Goal: Task Accomplishment & Management: Manage account settings

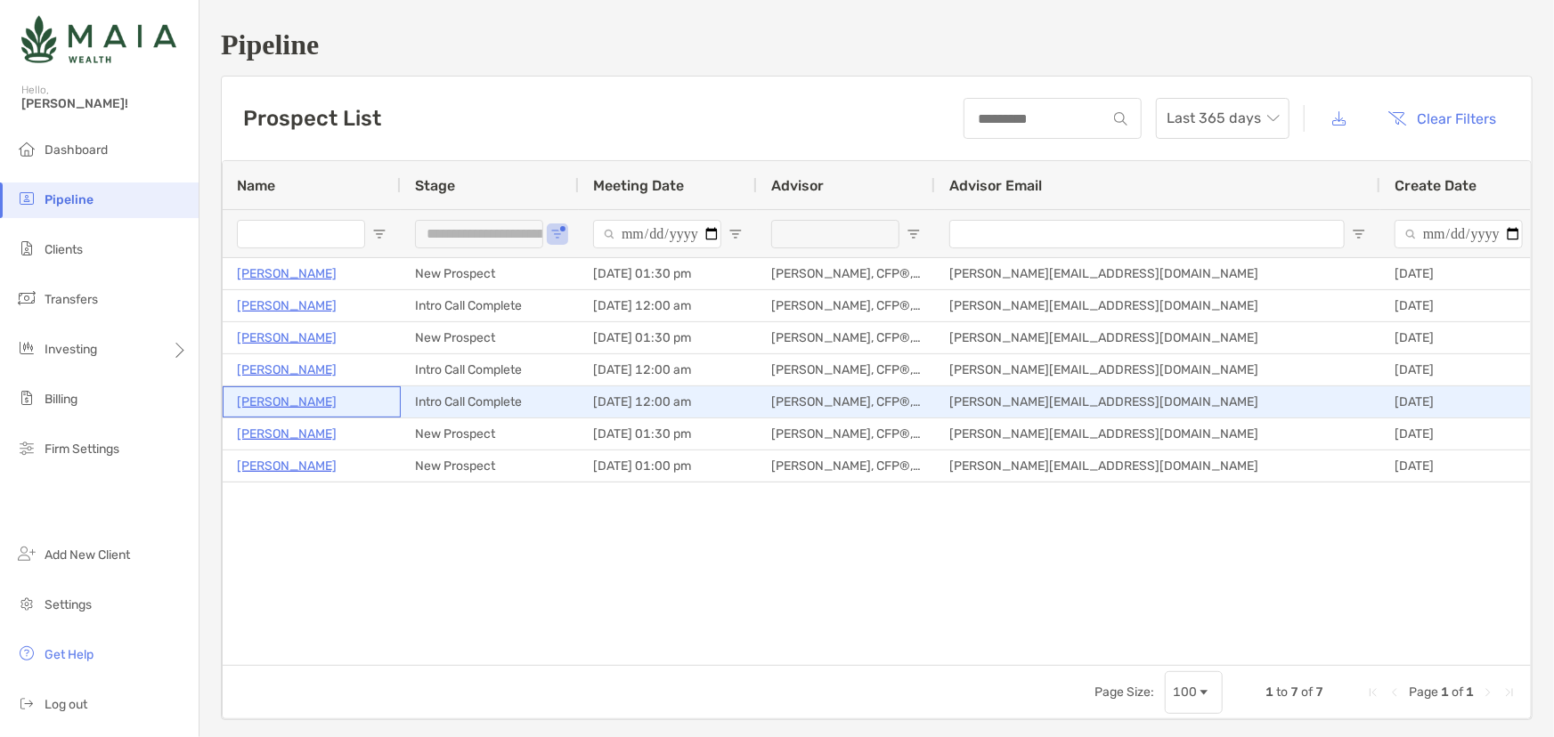
click at [313, 399] on p "Teresa Guckert" at bounding box center [287, 402] width 100 height 22
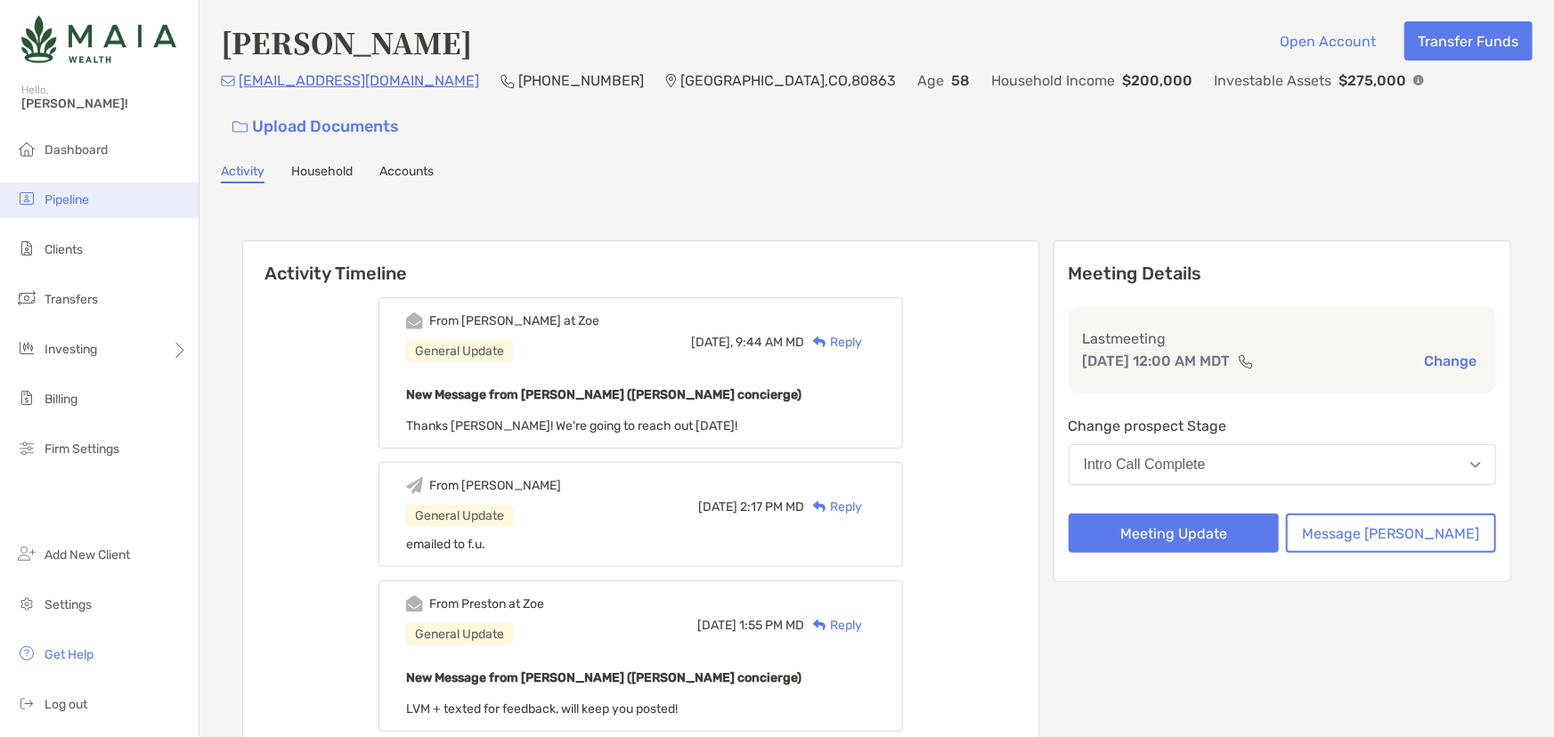
click at [96, 197] on li "Pipeline" at bounding box center [99, 201] width 199 height 36
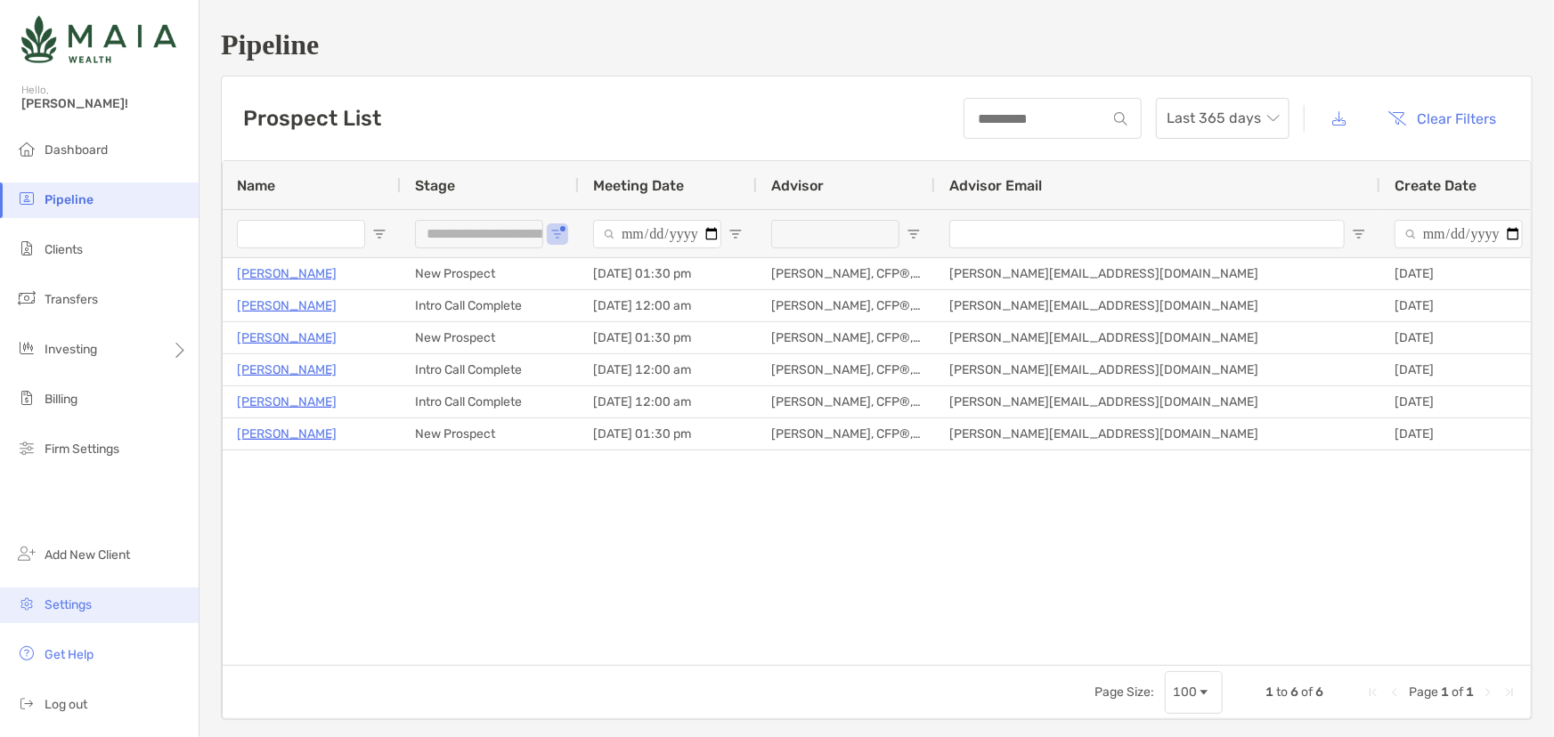
click at [73, 604] on span "Settings" at bounding box center [68, 604] width 47 height 15
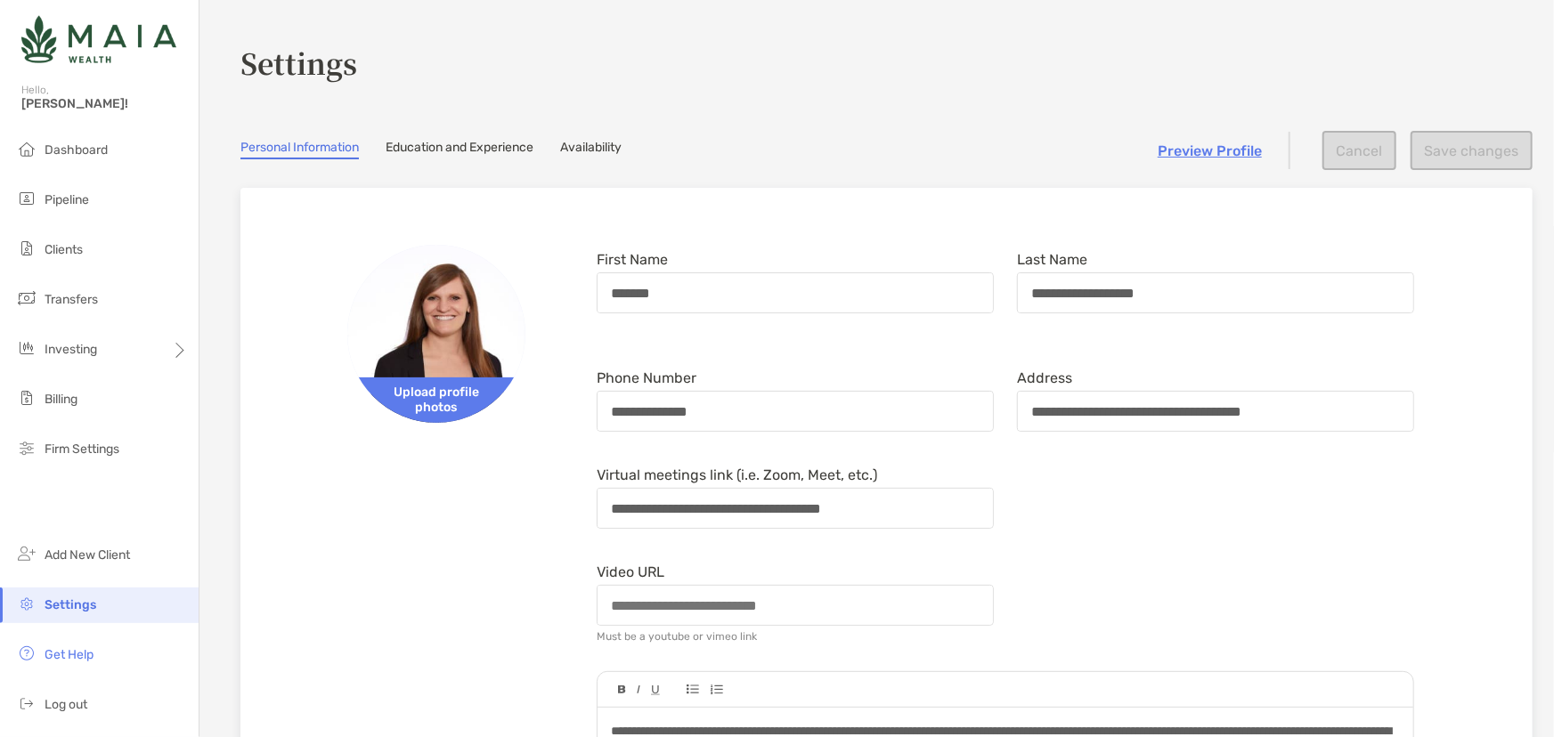
scroll to position [71, 0]
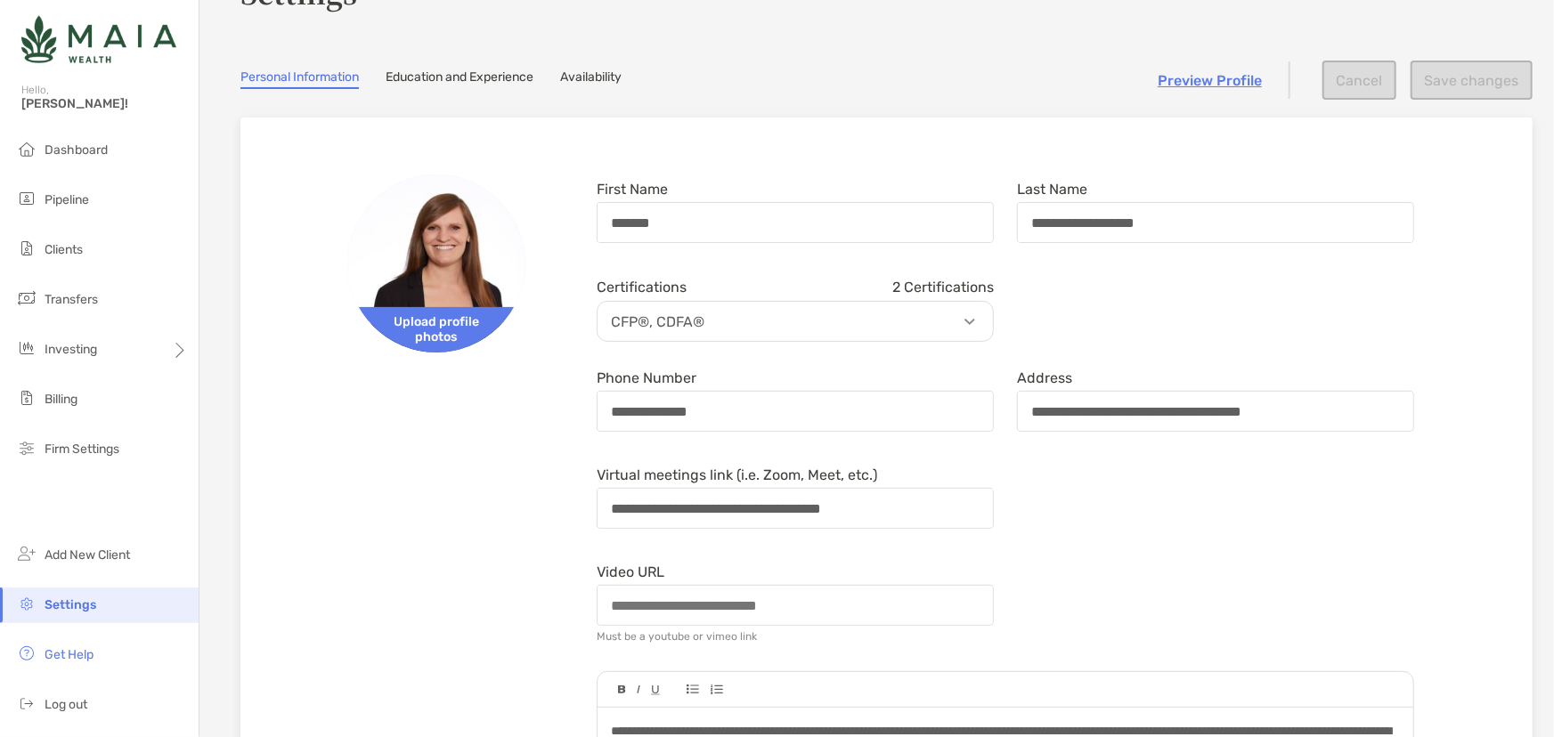
click at [602, 84] on link "Availability" at bounding box center [590, 79] width 61 height 20
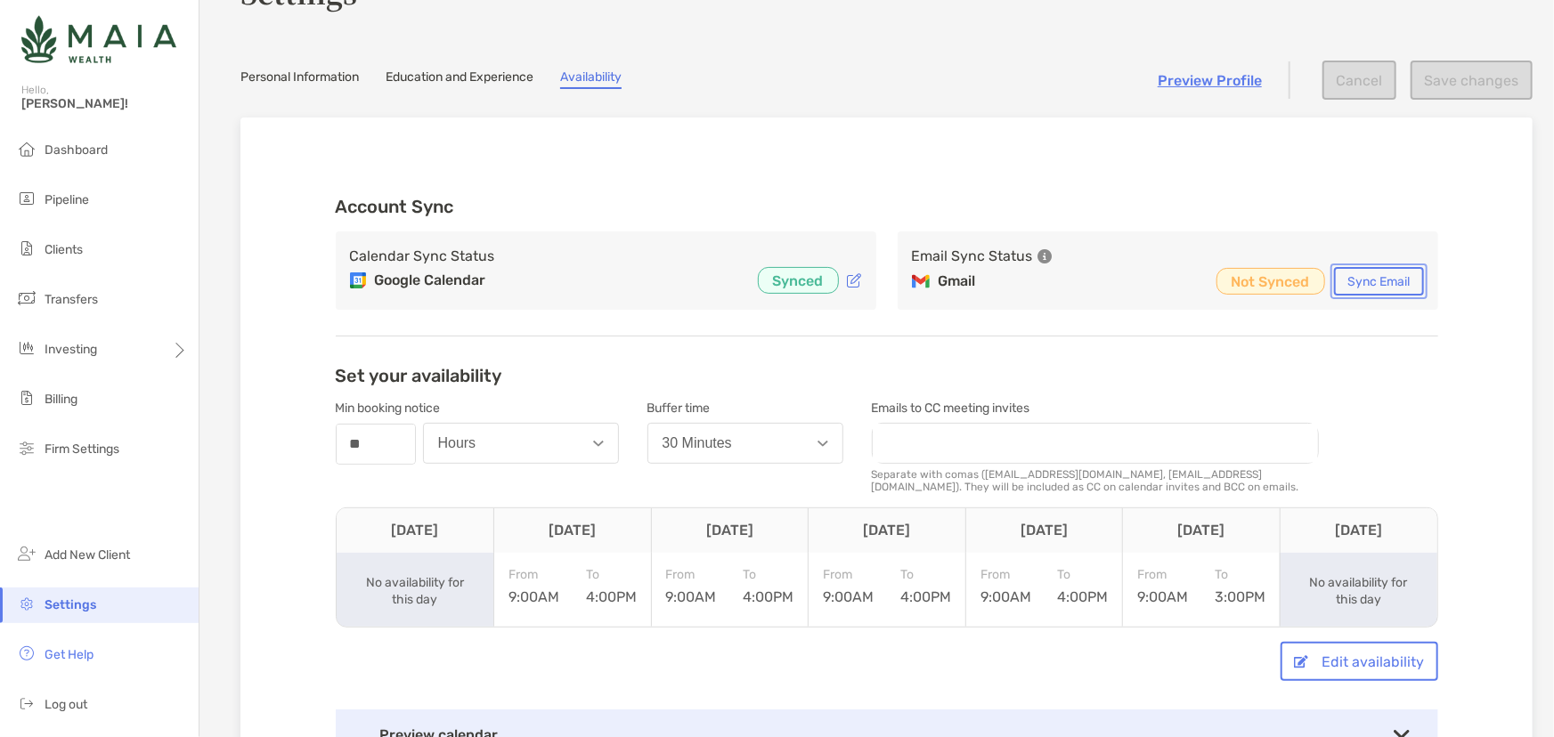
click at [1413, 282] on button "Sync Email" at bounding box center [1379, 281] width 90 height 28
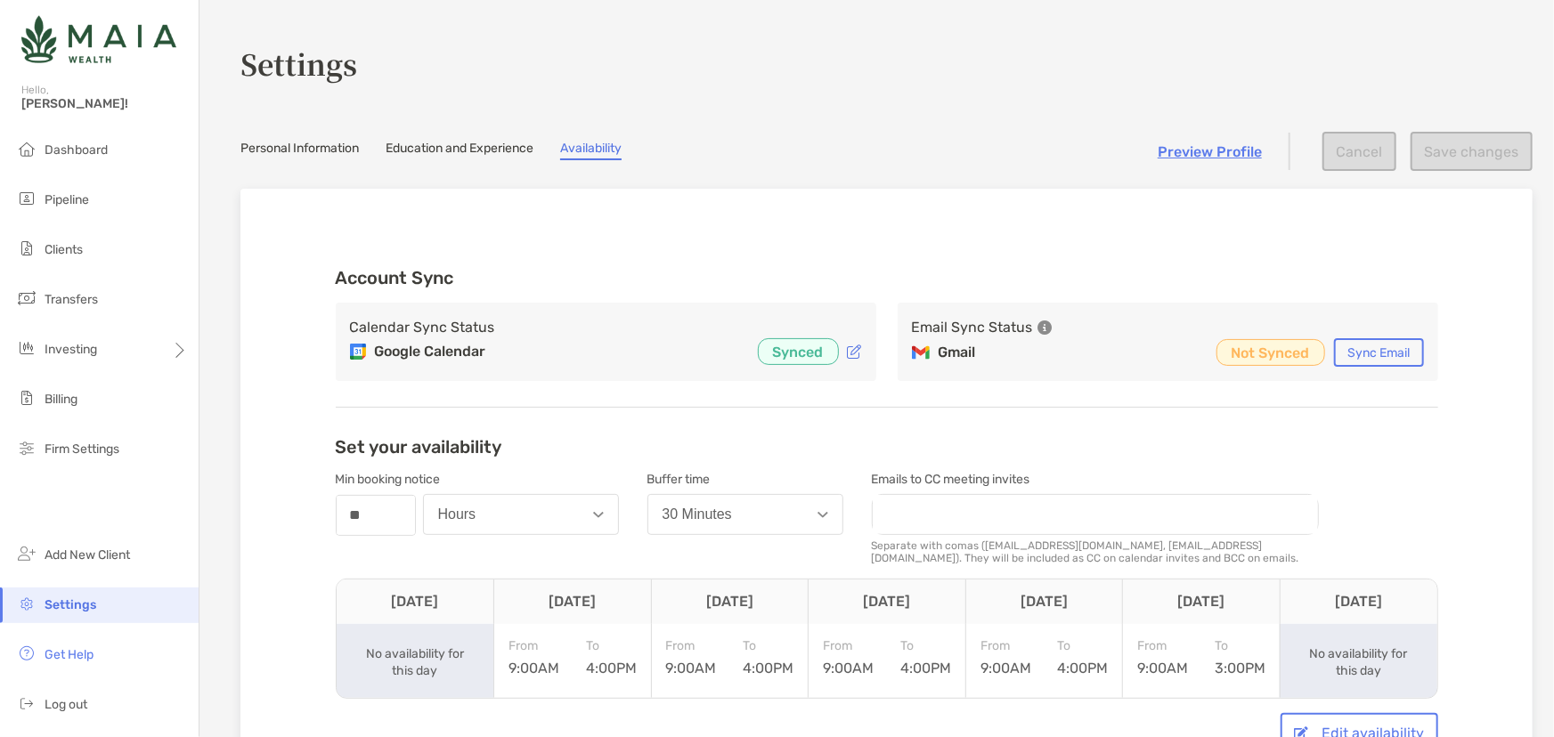
click at [783, 508] on button "30 Minutes" at bounding box center [745, 514] width 196 height 41
click at [760, 556] on button "0 Minutes" at bounding box center [745, 558] width 194 height 46
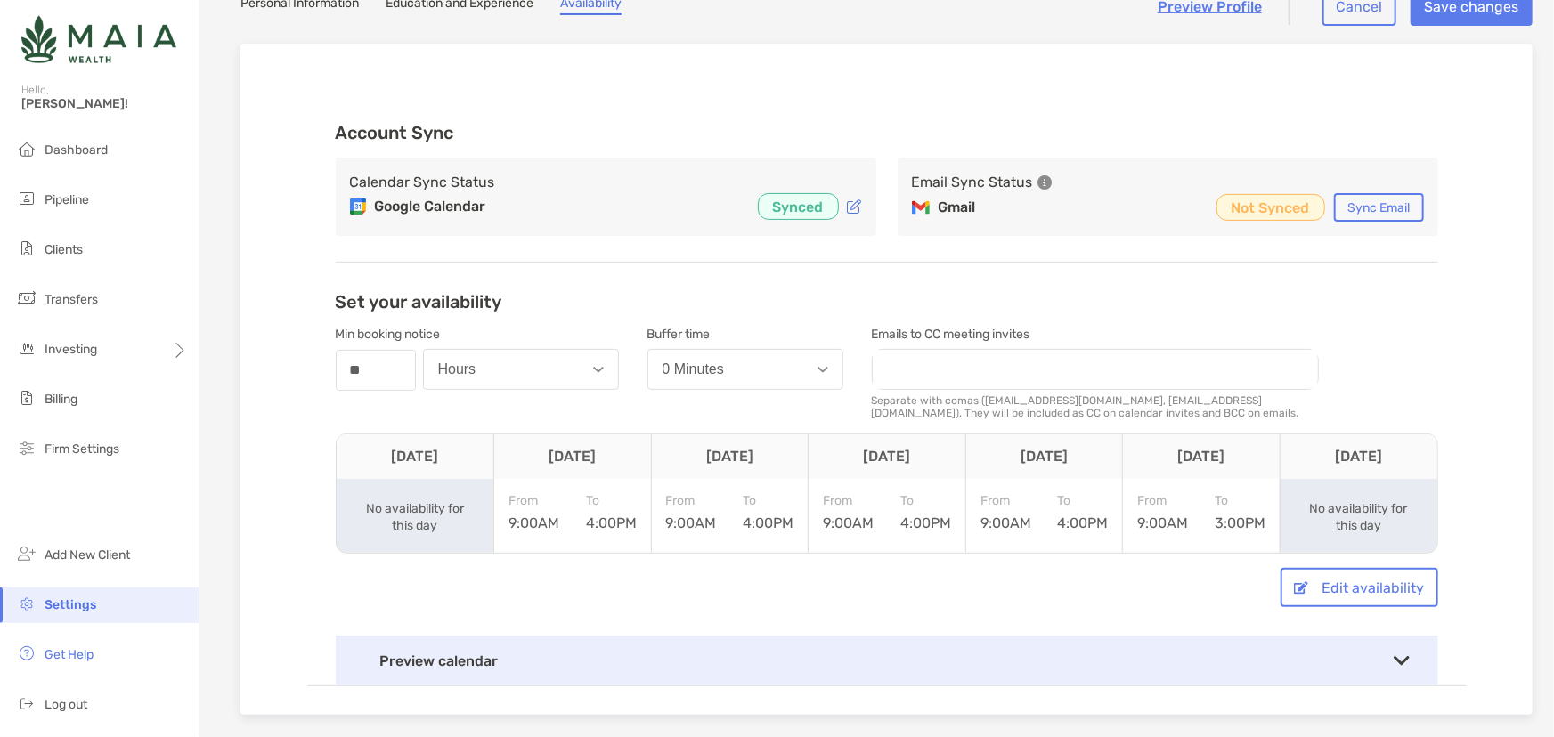
scroll to position [161, 0]
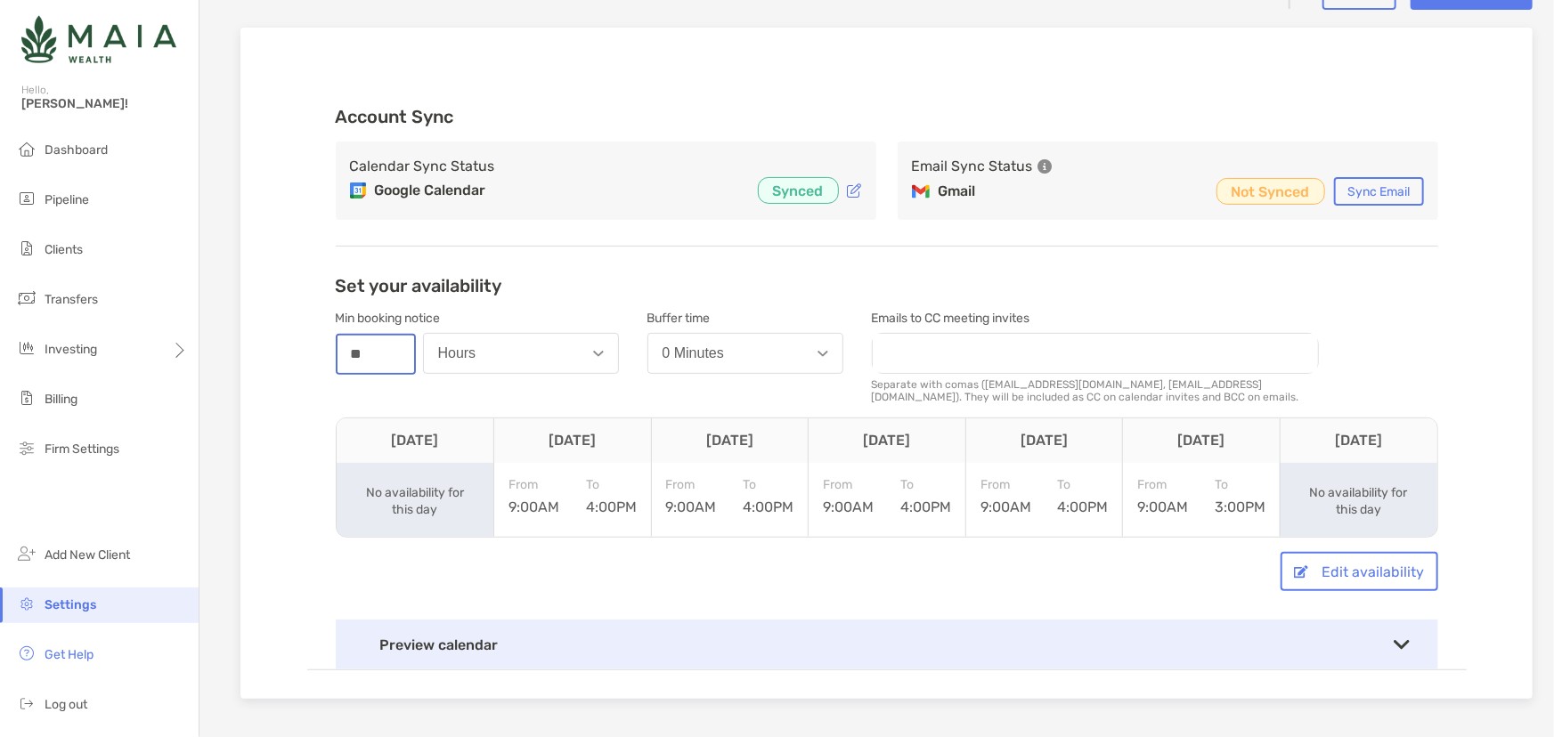
click at [367, 345] on input "**" at bounding box center [375, 354] width 77 height 37
click at [516, 375] on div "Min booking notice number ** Hours" at bounding box center [477, 357] width 283 height 107
click at [514, 369] on button "Hours" at bounding box center [521, 353] width 196 height 41
click at [391, 360] on input "**" at bounding box center [375, 354] width 77 height 37
click at [475, 564] on div "Edit availability" at bounding box center [887, 571] width 1102 height 39
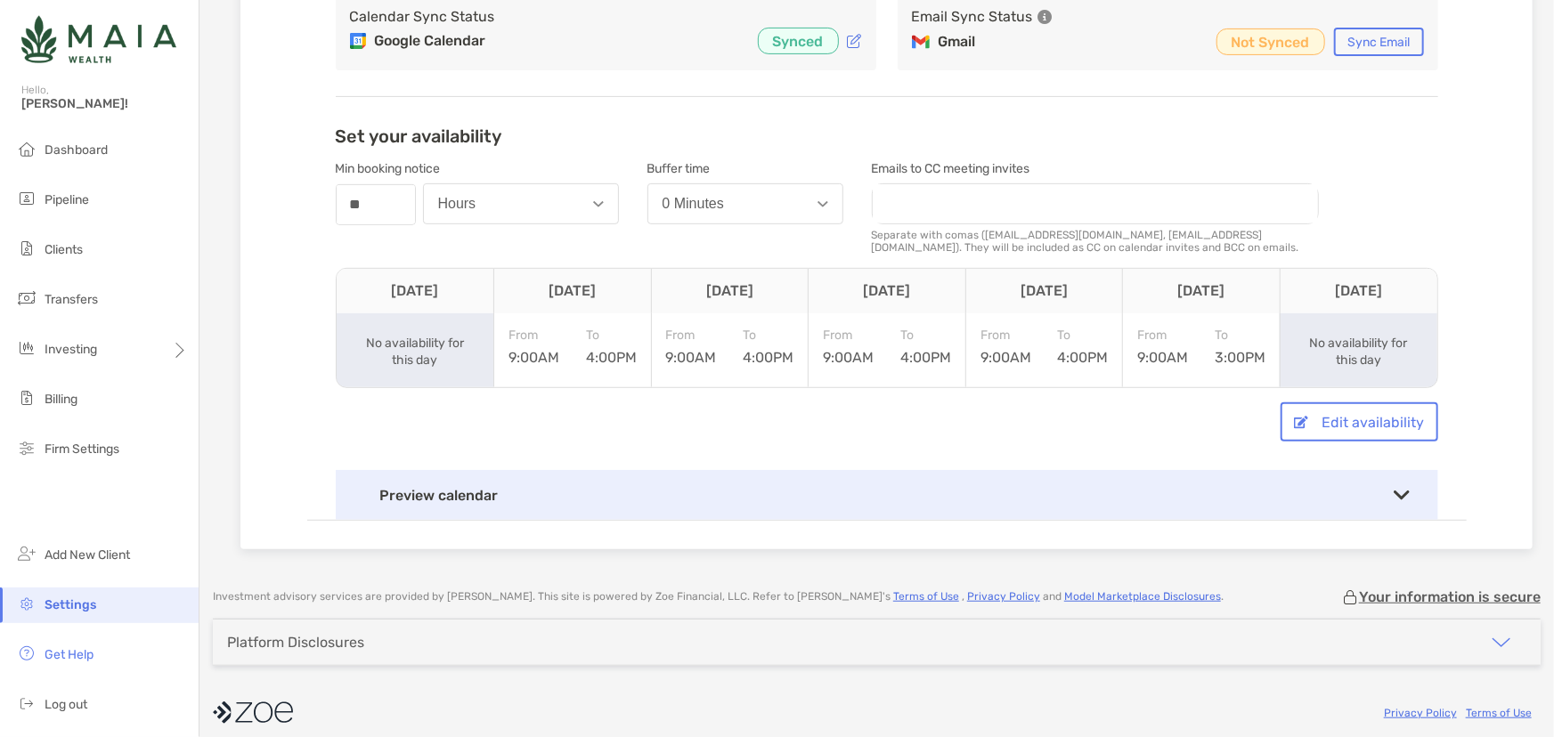
scroll to position [321, 0]
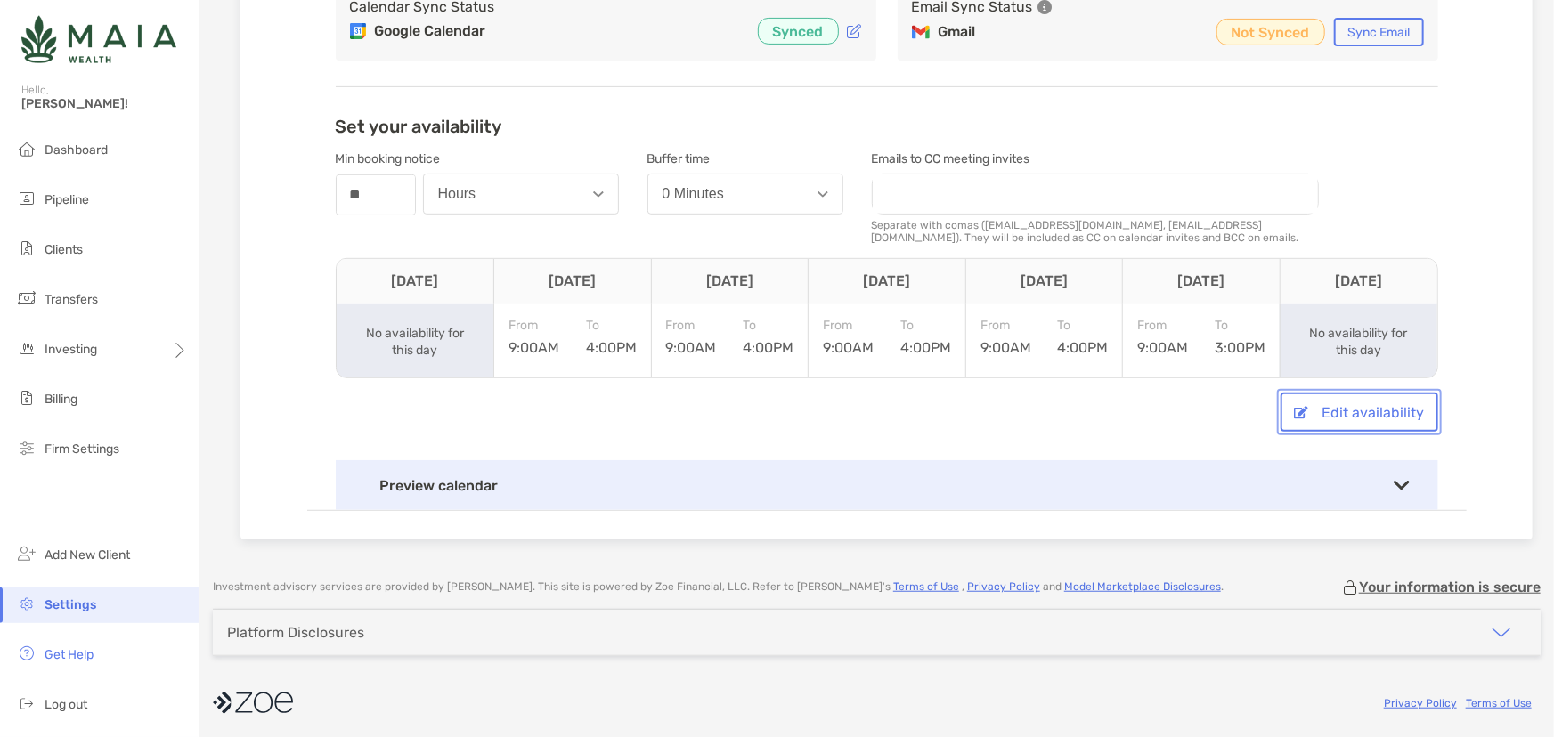
click at [1335, 394] on button "Edit availability" at bounding box center [1359, 412] width 158 height 39
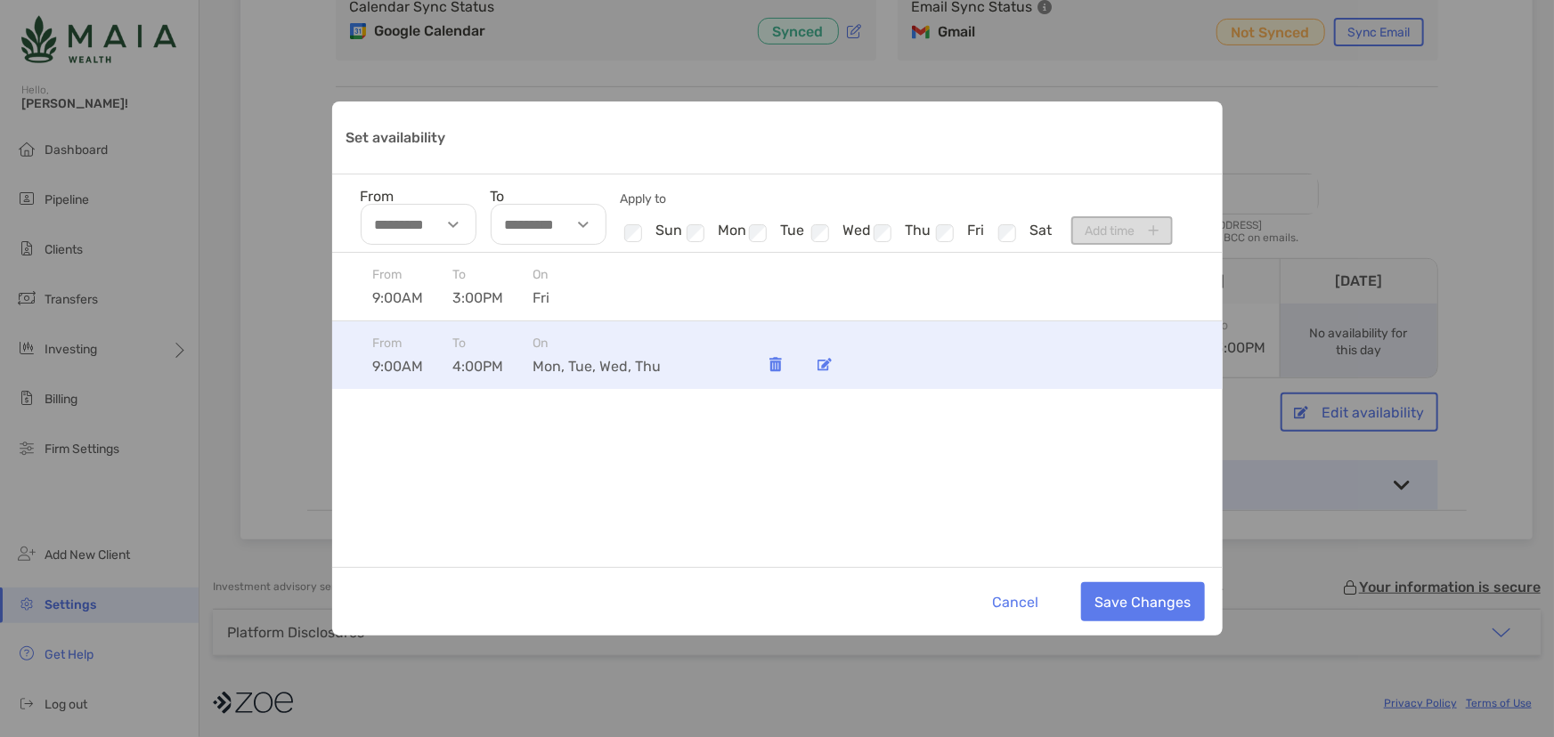
click at [824, 367] on img "Set availability" at bounding box center [824, 364] width 14 height 13
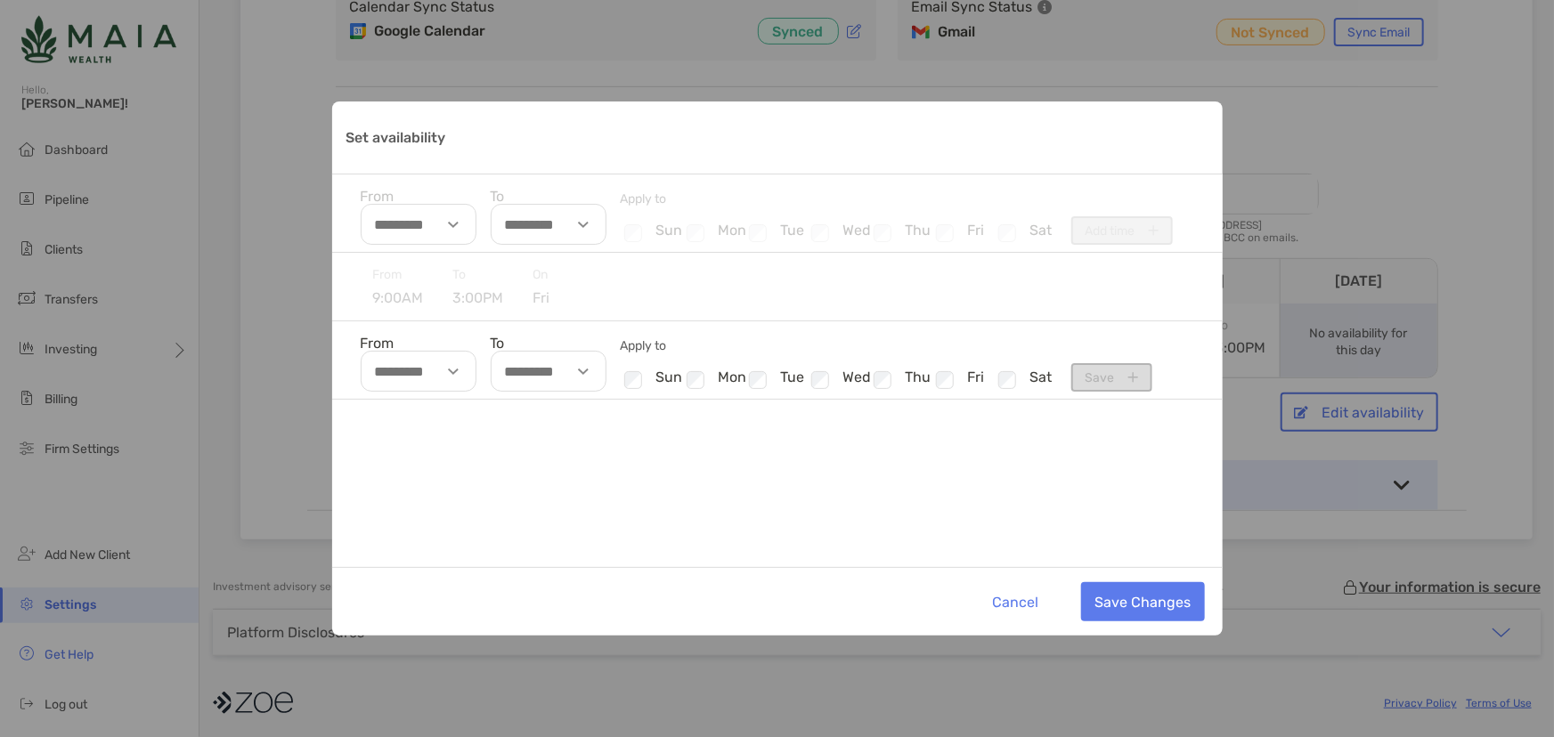
type input "********"
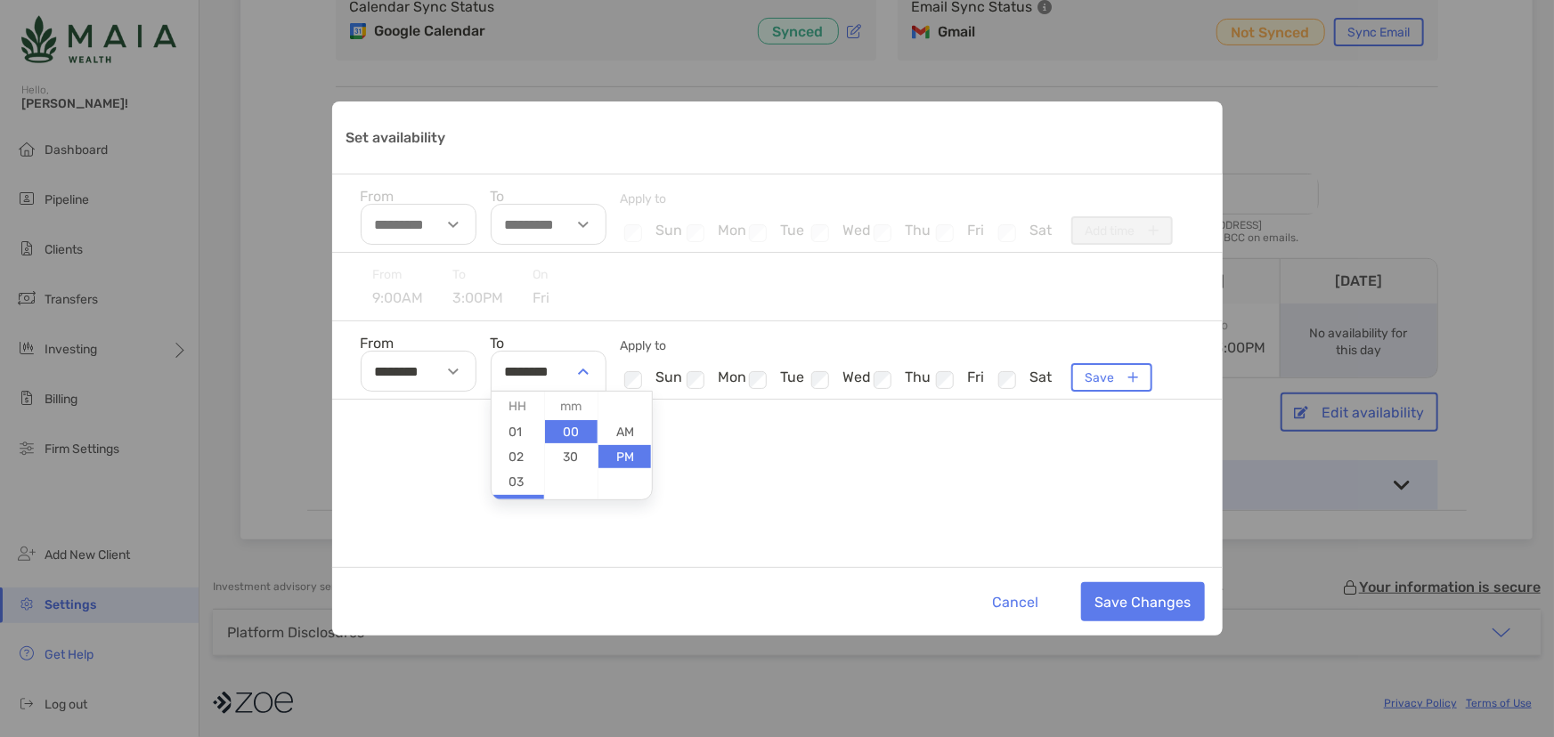
click at [529, 373] on input "********" at bounding box center [549, 371] width 116 height 41
click at [573, 460] on li "30" at bounding box center [571, 456] width 53 height 23
type input "********"
click at [1112, 606] on button "Save Changes" at bounding box center [1143, 601] width 124 height 39
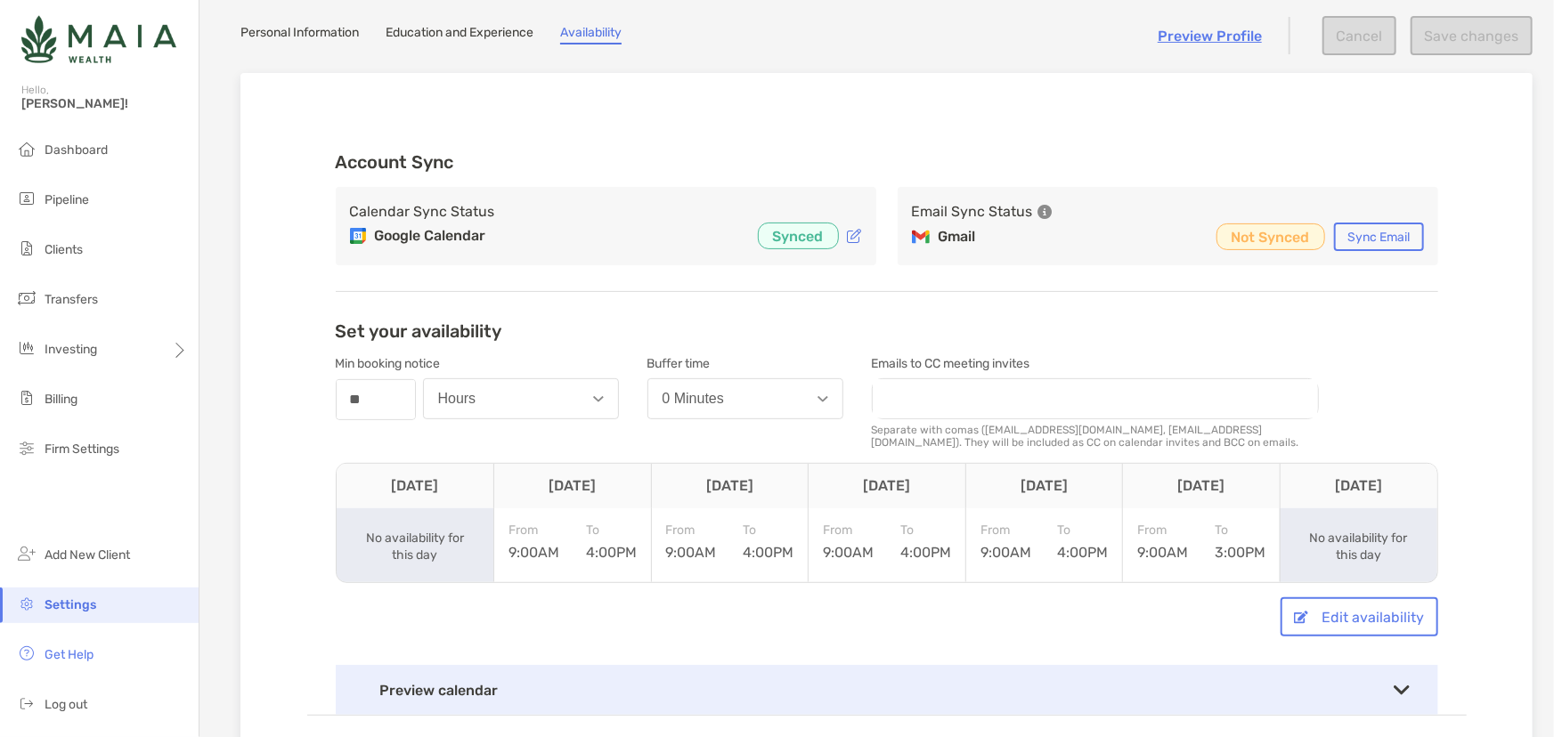
scroll to position [321, 0]
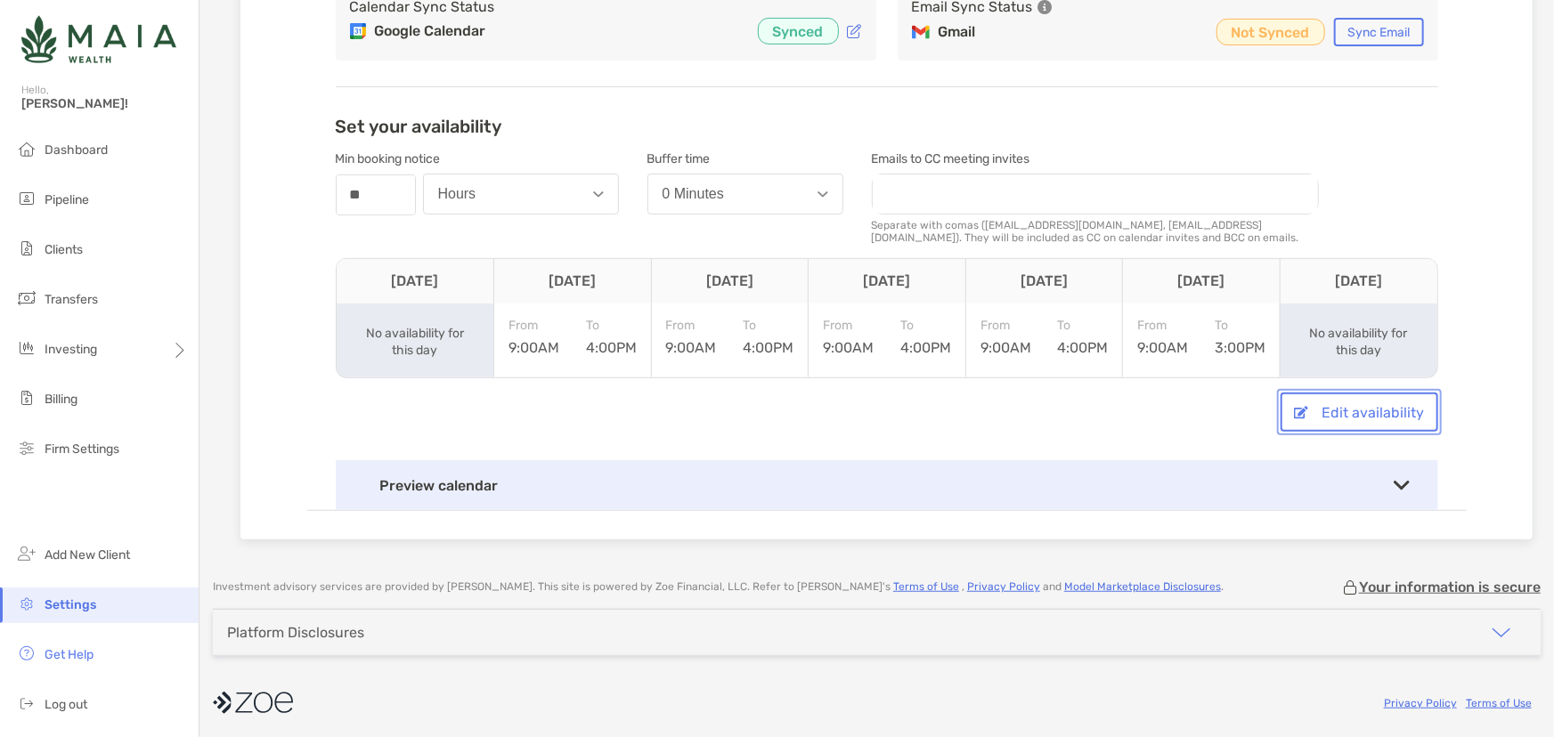
click at [1302, 408] on button "Edit availability" at bounding box center [1359, 412] width 158 height 39
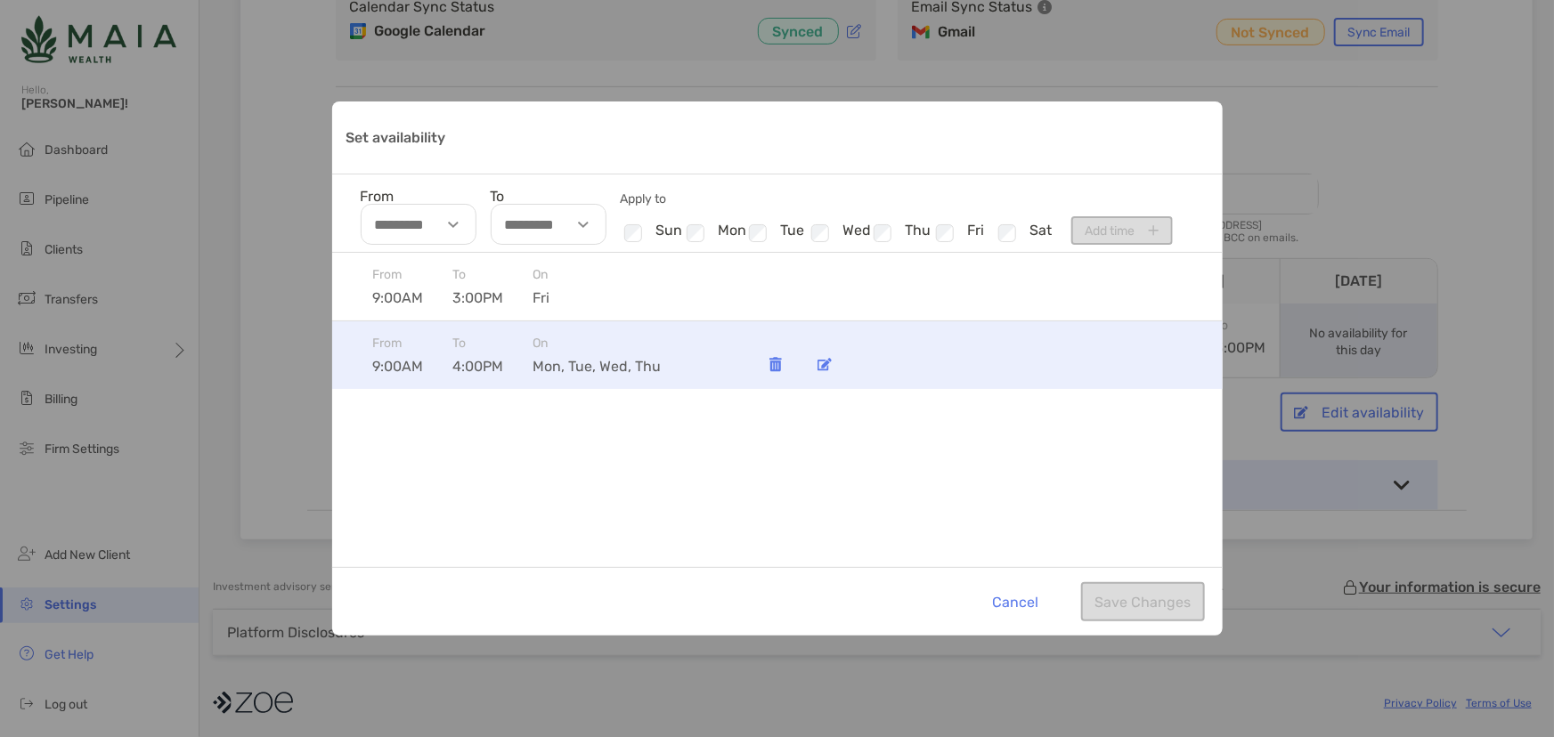
click at [832, 364] on div "Set availability" at bounding box center [825, 364] width 36 height 36
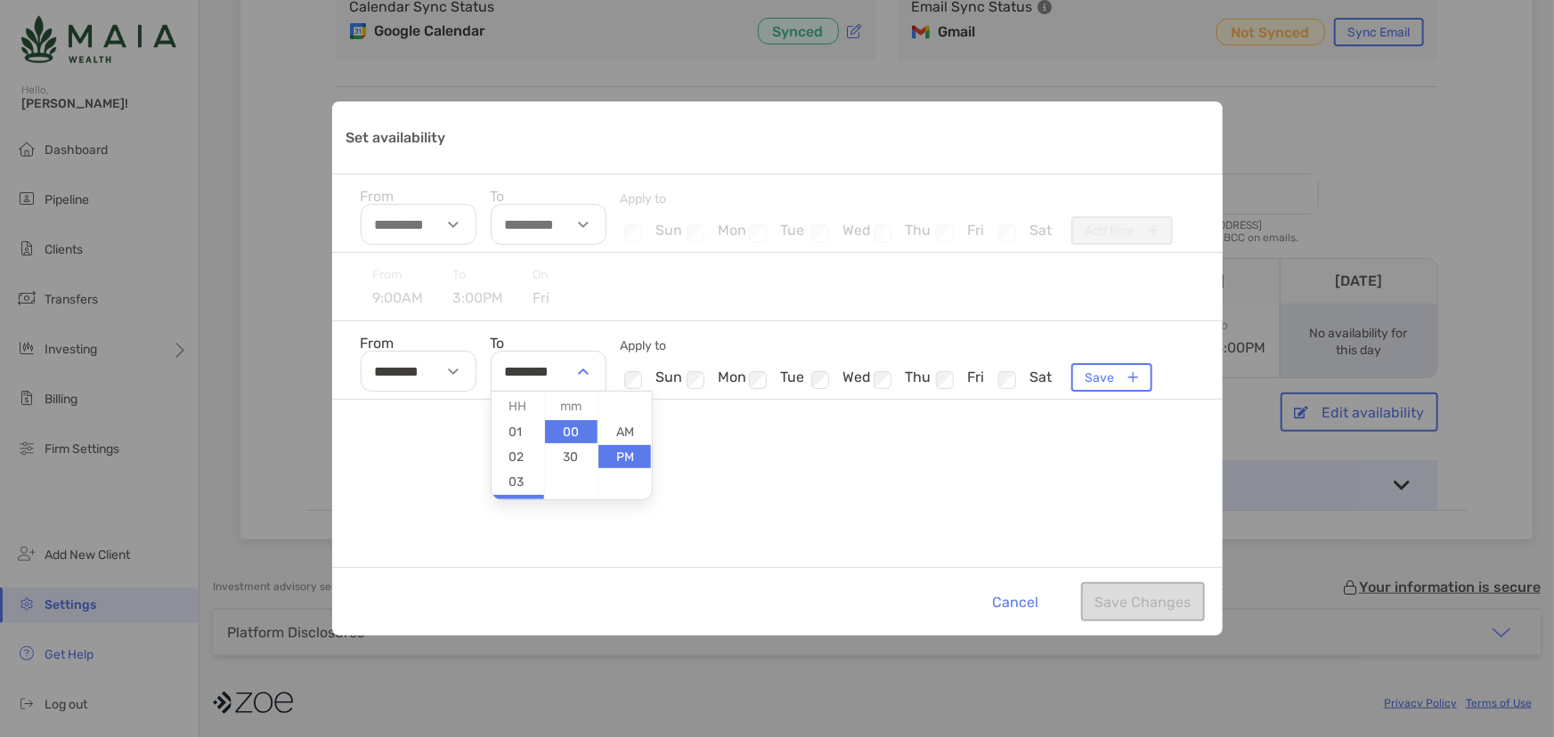
click at [567, 360] on div "Set availability" at bounding box center [585, 371] width 41 height 41
click at [574, 457] on li "30" at bounding box center [571, 456] width 53 height 23
type input "********"
click at [1083, 378] on button "Save" at bounding box center [1111, 377] width 81 height 28
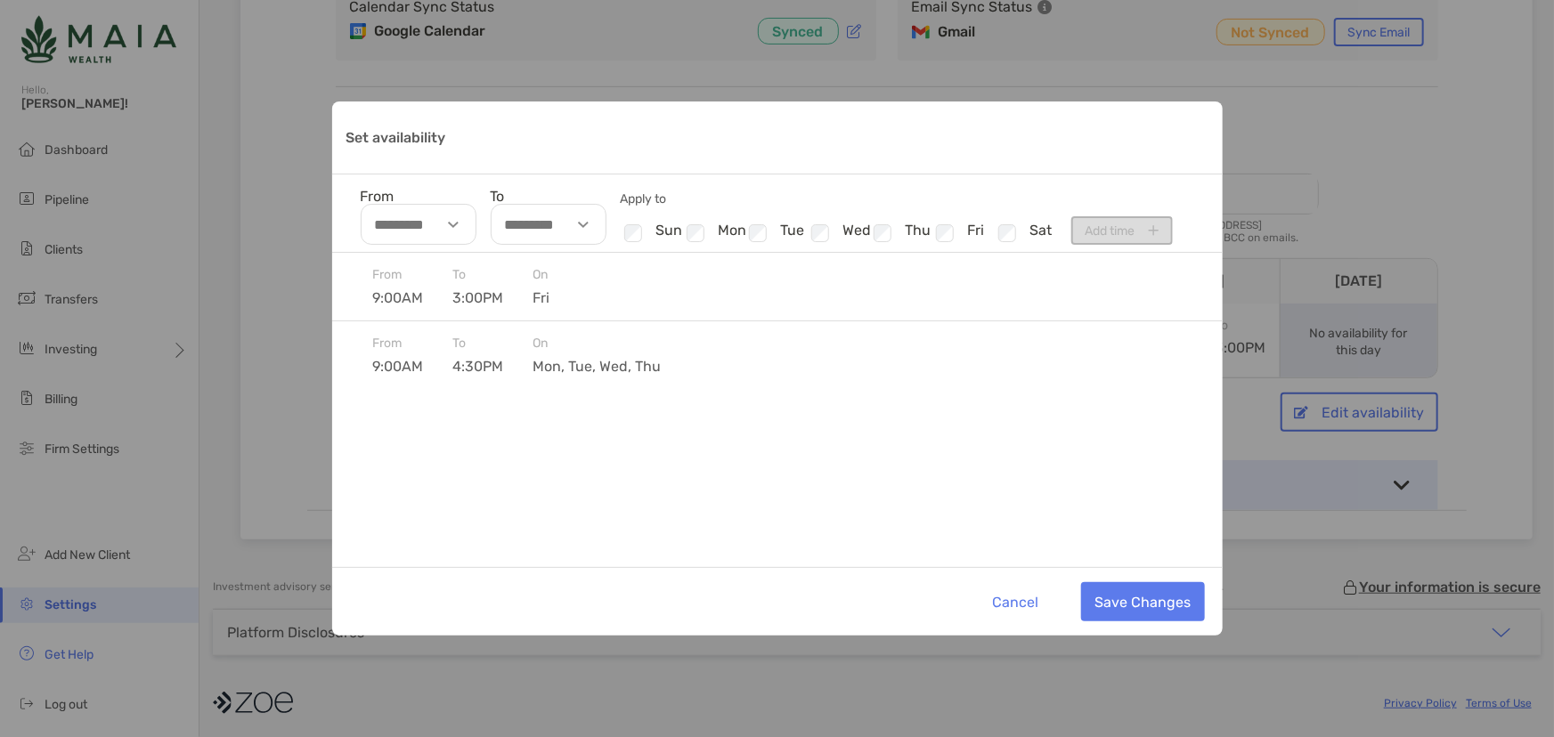
click at [1149, 625] on div "Cancel Save Changes" at bounding box center [777, 601] width 890 height 69
click at [1149, 613] on button "Save Changes" at bounding box center [1143, 601] width 124 height 39
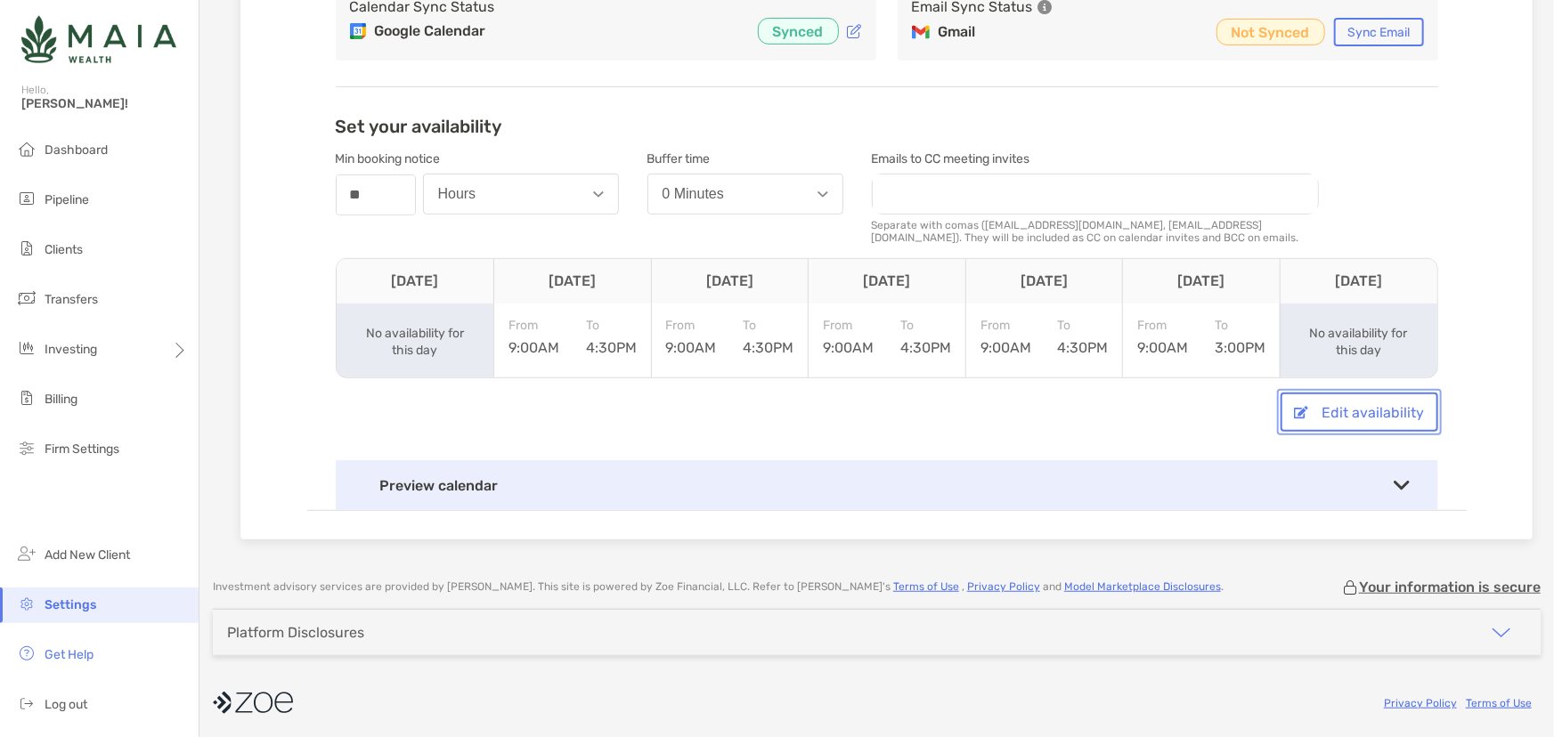
click at [1345, 400] on button "Edit availability" at bounding box center [1359, 412] width 158 height 39
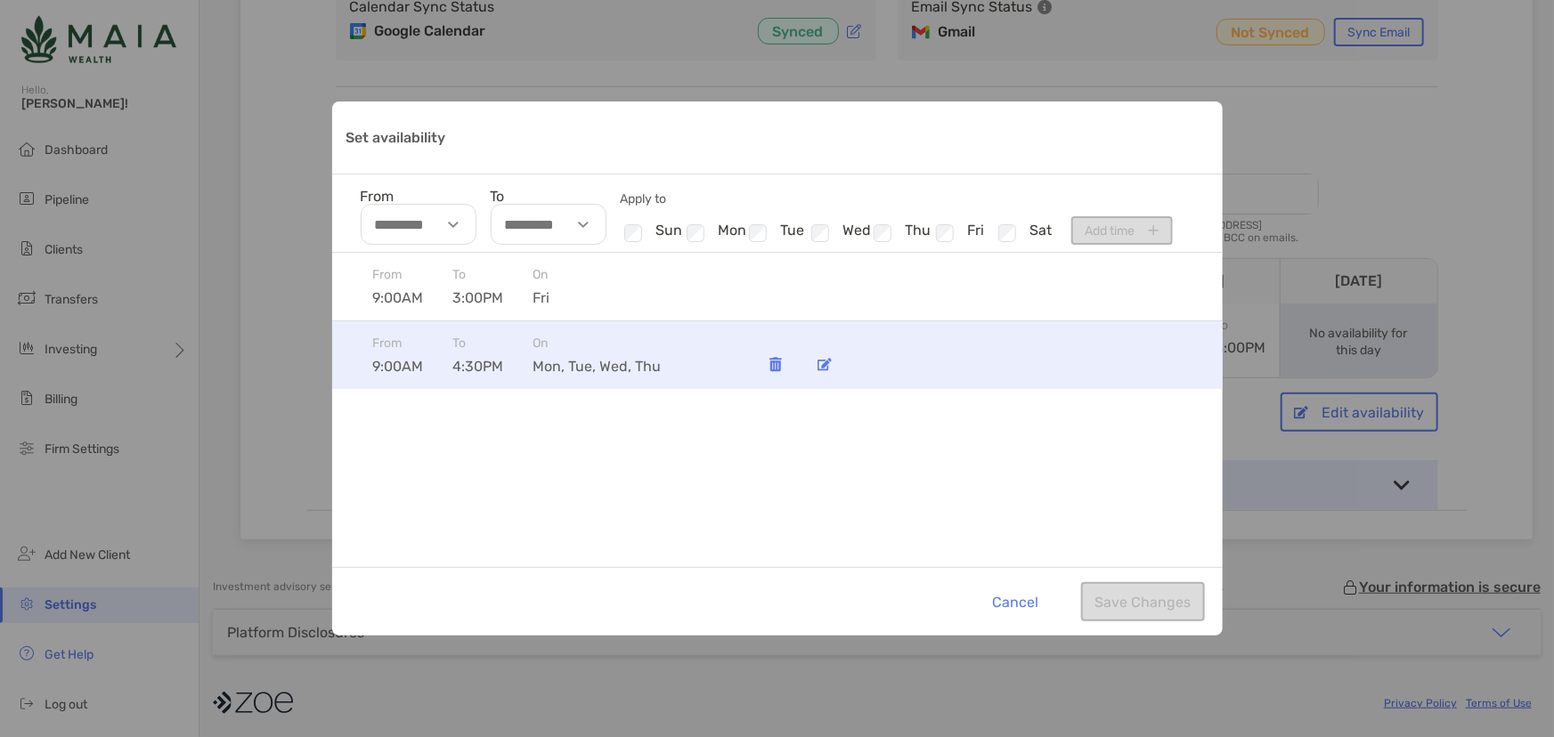
click at [823, 364] on img "Set availability" at bounding box center [824, 364] width 14 height 13
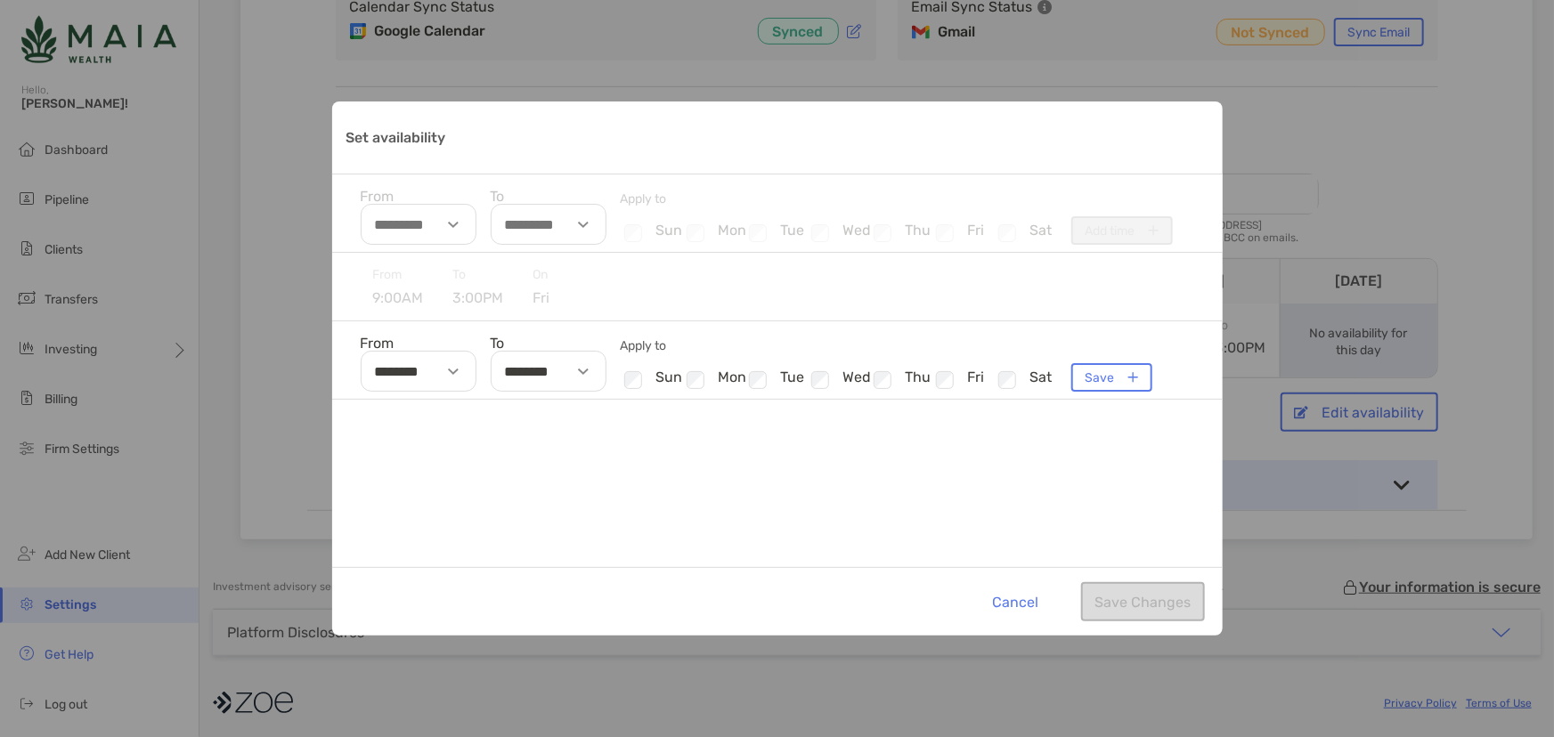
click at [704, 378] on div "Set availability" at bounding box center [697, 380] width 28 height 23
click at [1097, 381] on button "Save" at bounding box center [1111, 377] width 81 height 28
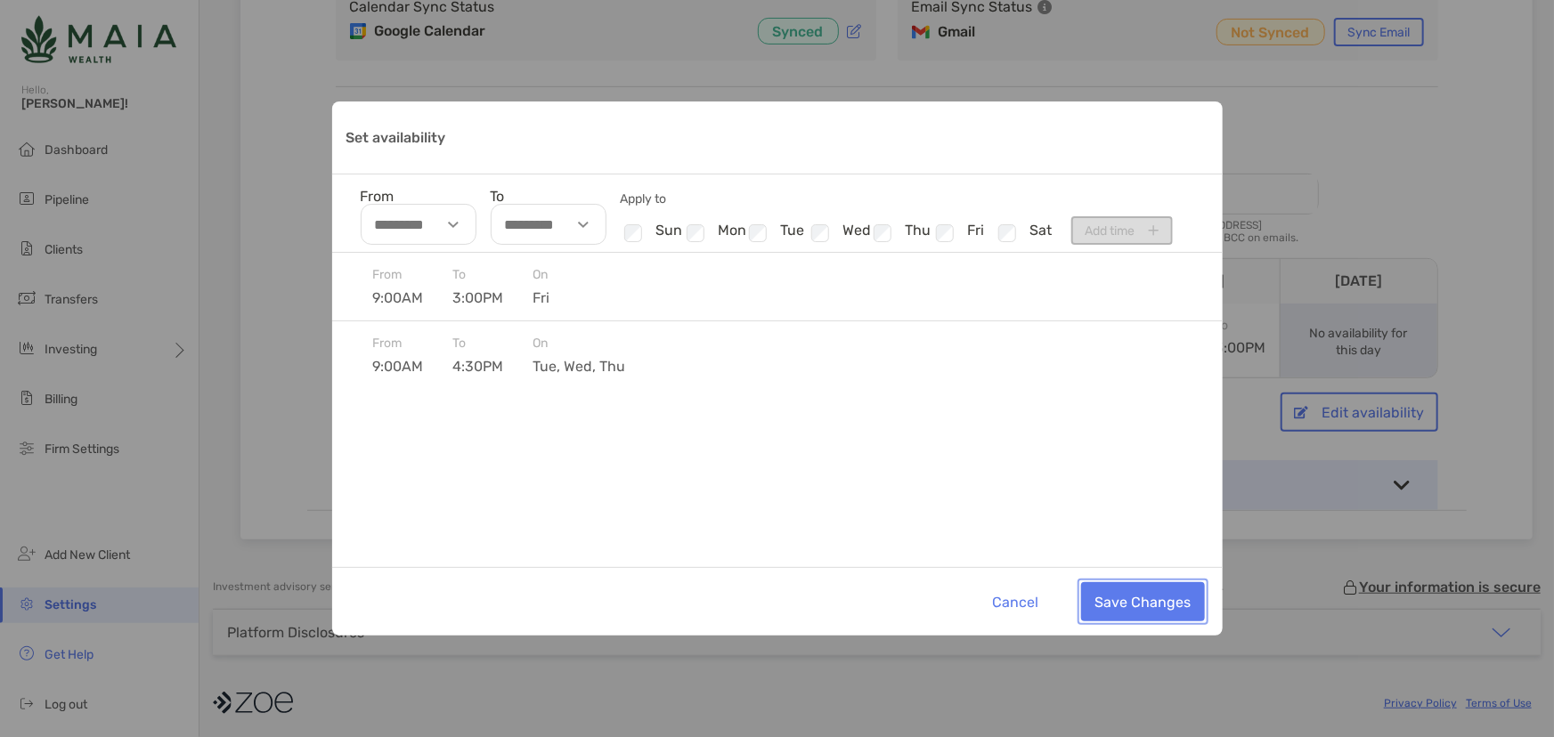
click at [1113, 598] on button "Save Changes" at bounding box center [1143, 601] width 124 height 39
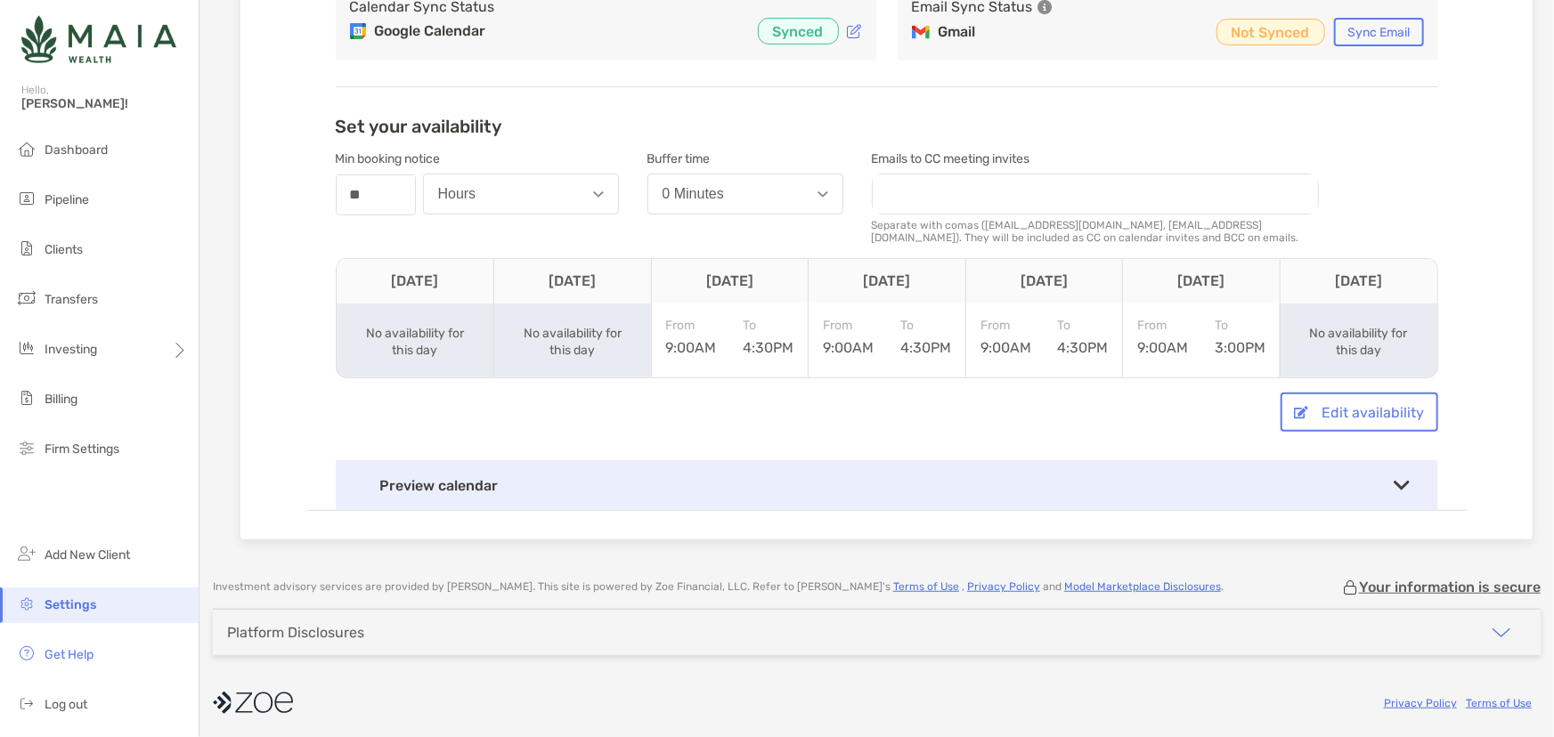
click at [461, 490] on div "Preview calendar" at bounding box center [887, 485] width 1102 height 50
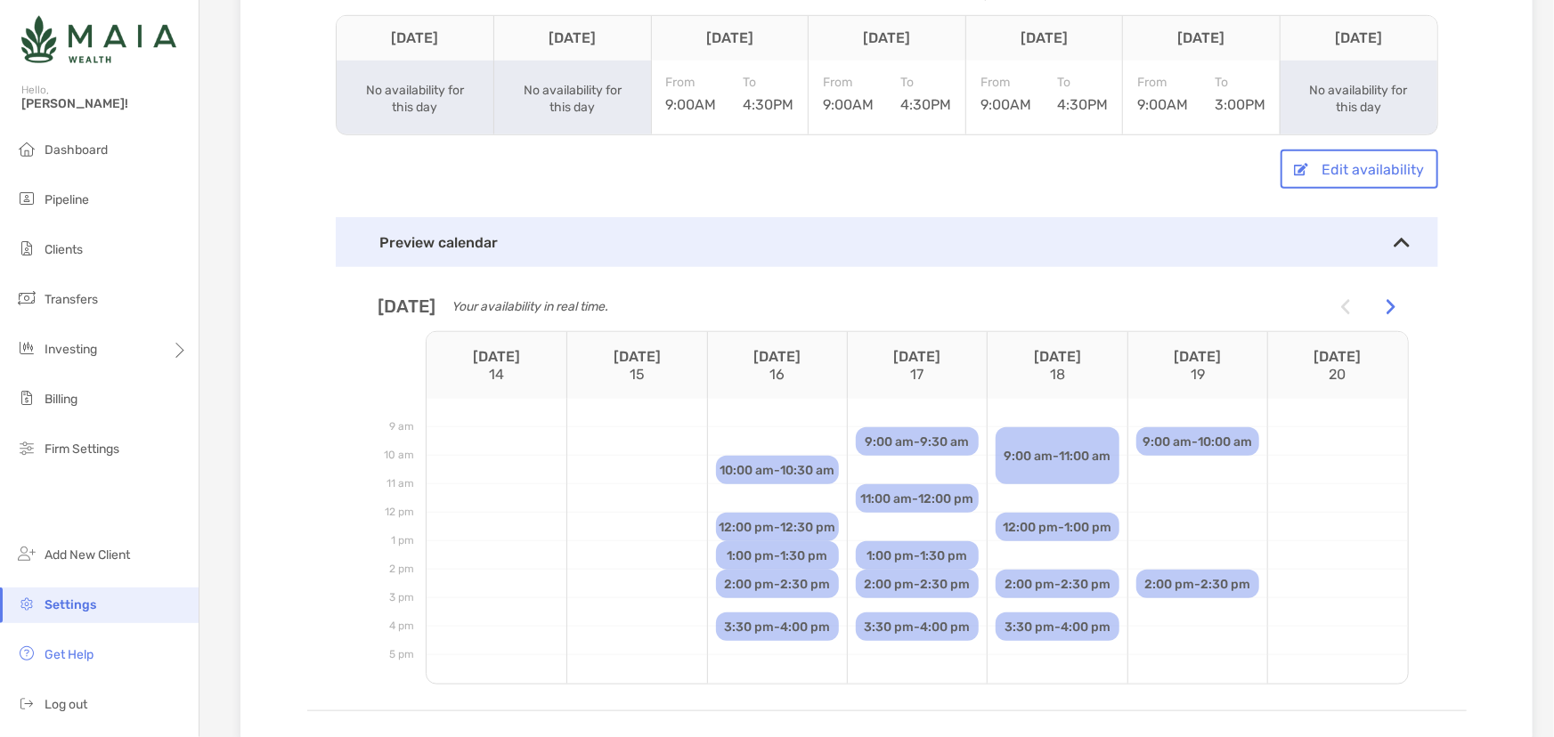
scroll to position [726, 0]
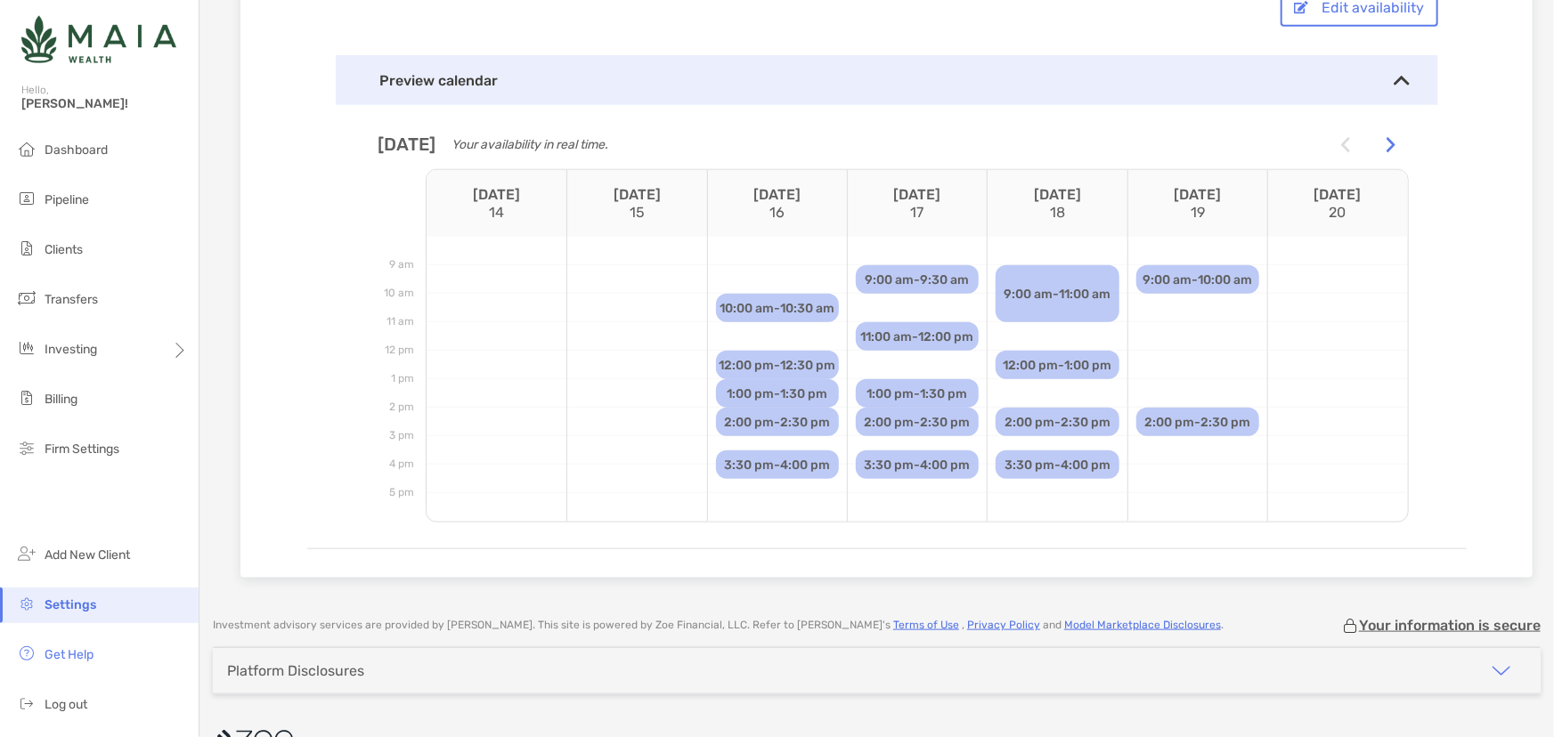
click at [774, 331] on div at bounding box center [777, 336] width 139 height 28
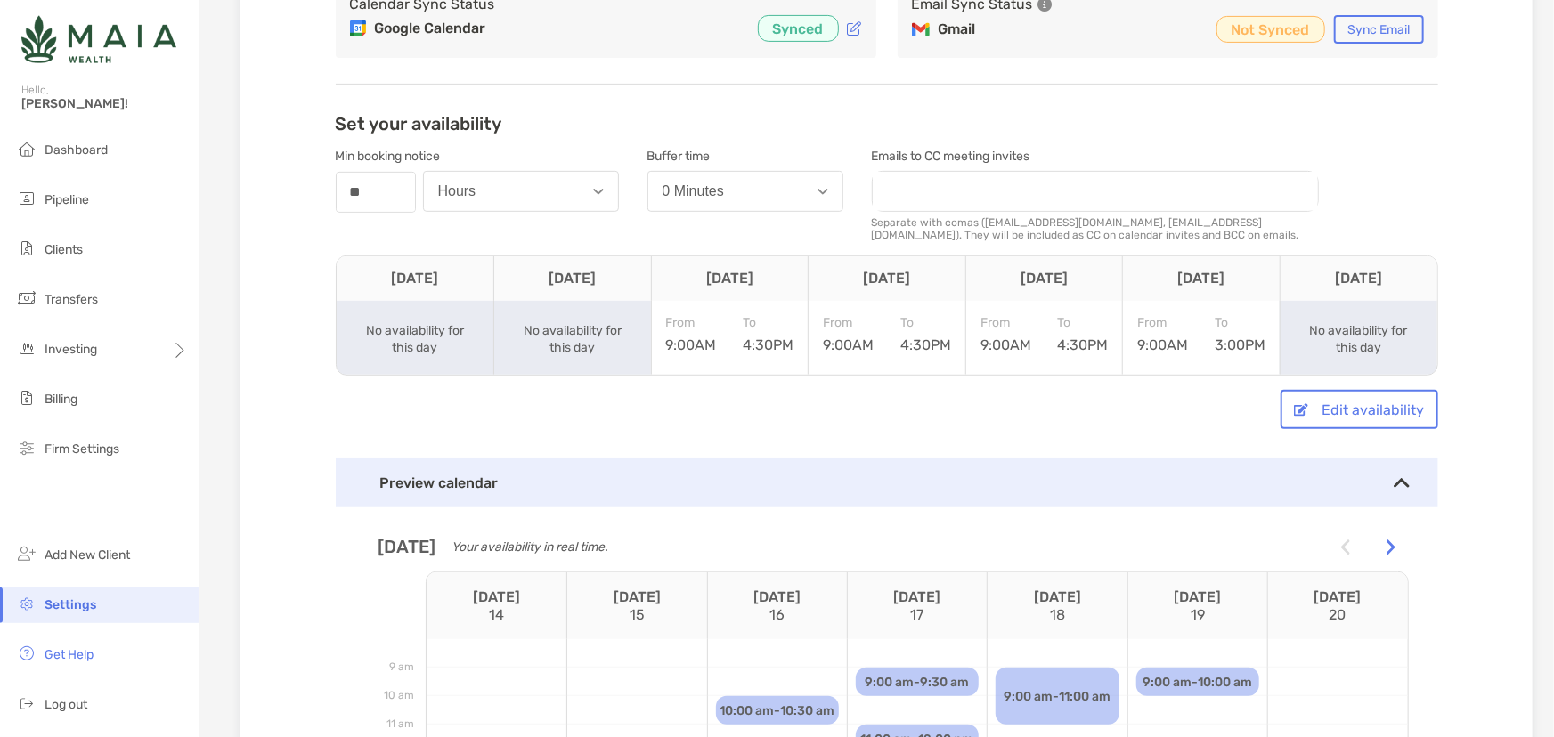
scroll to position [566, 0]
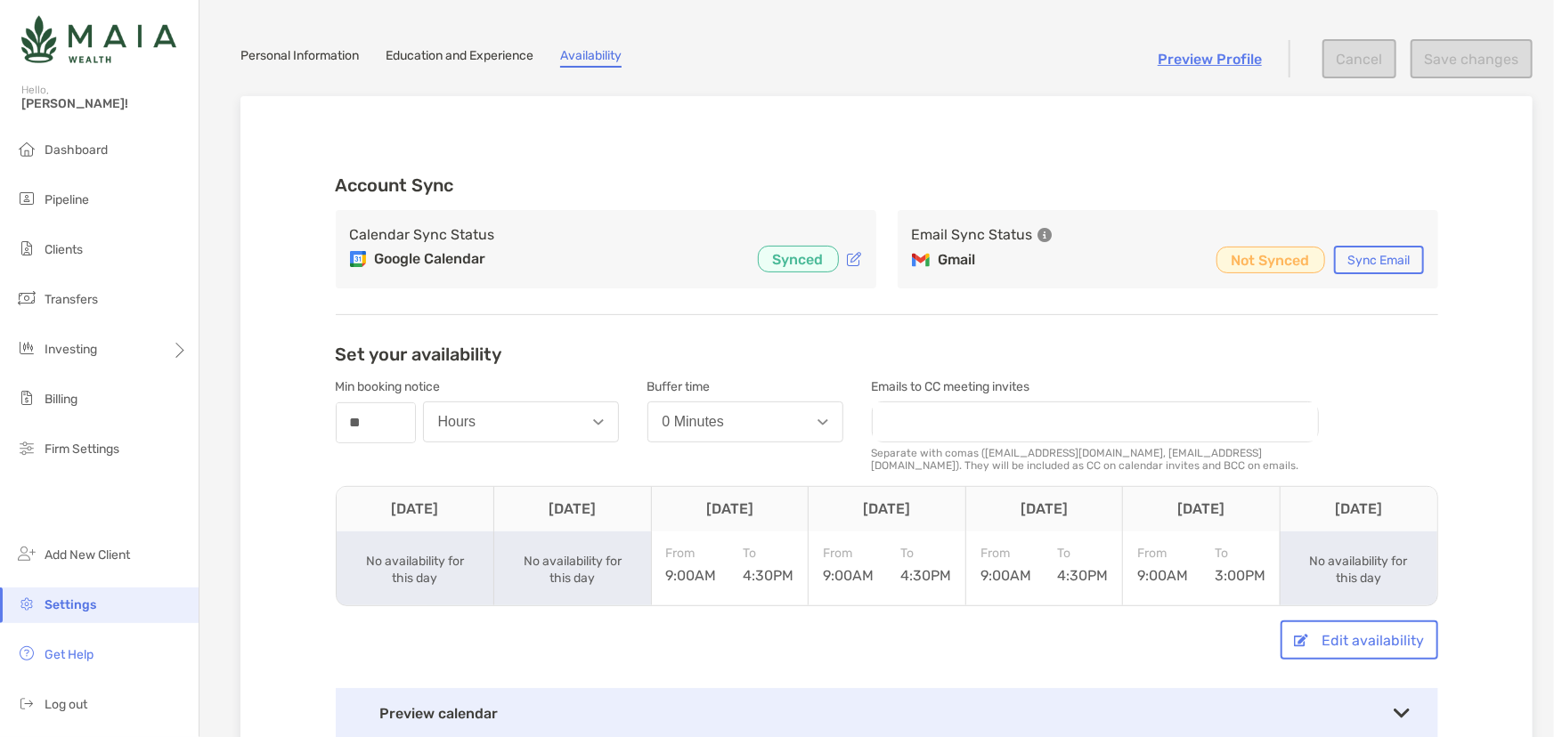
scroll to position [242, 0]
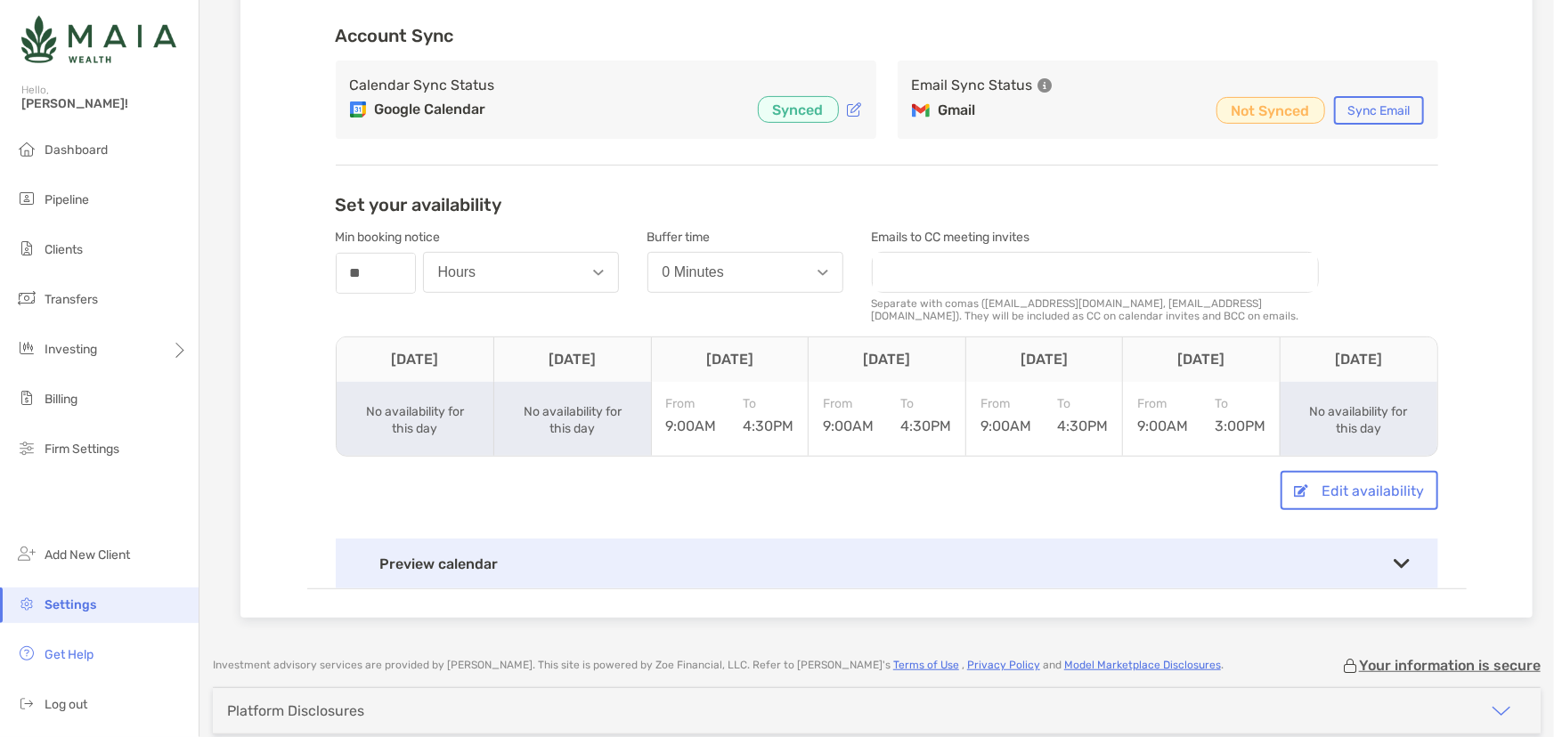
click at [539, 574] on div "Preview calendar" at bounding box center [887, 564] width 1102 height 50
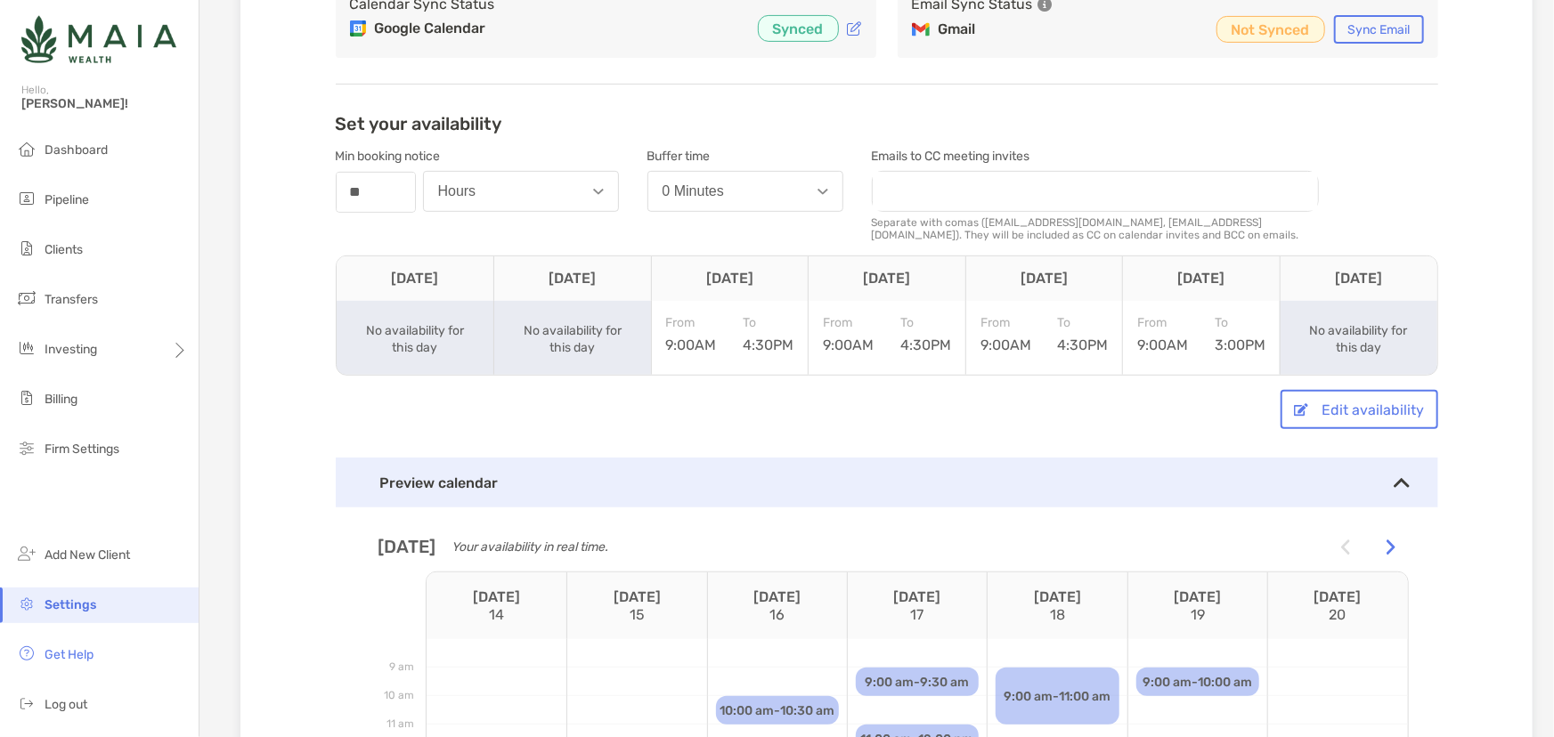
scroll to position [80, 0]
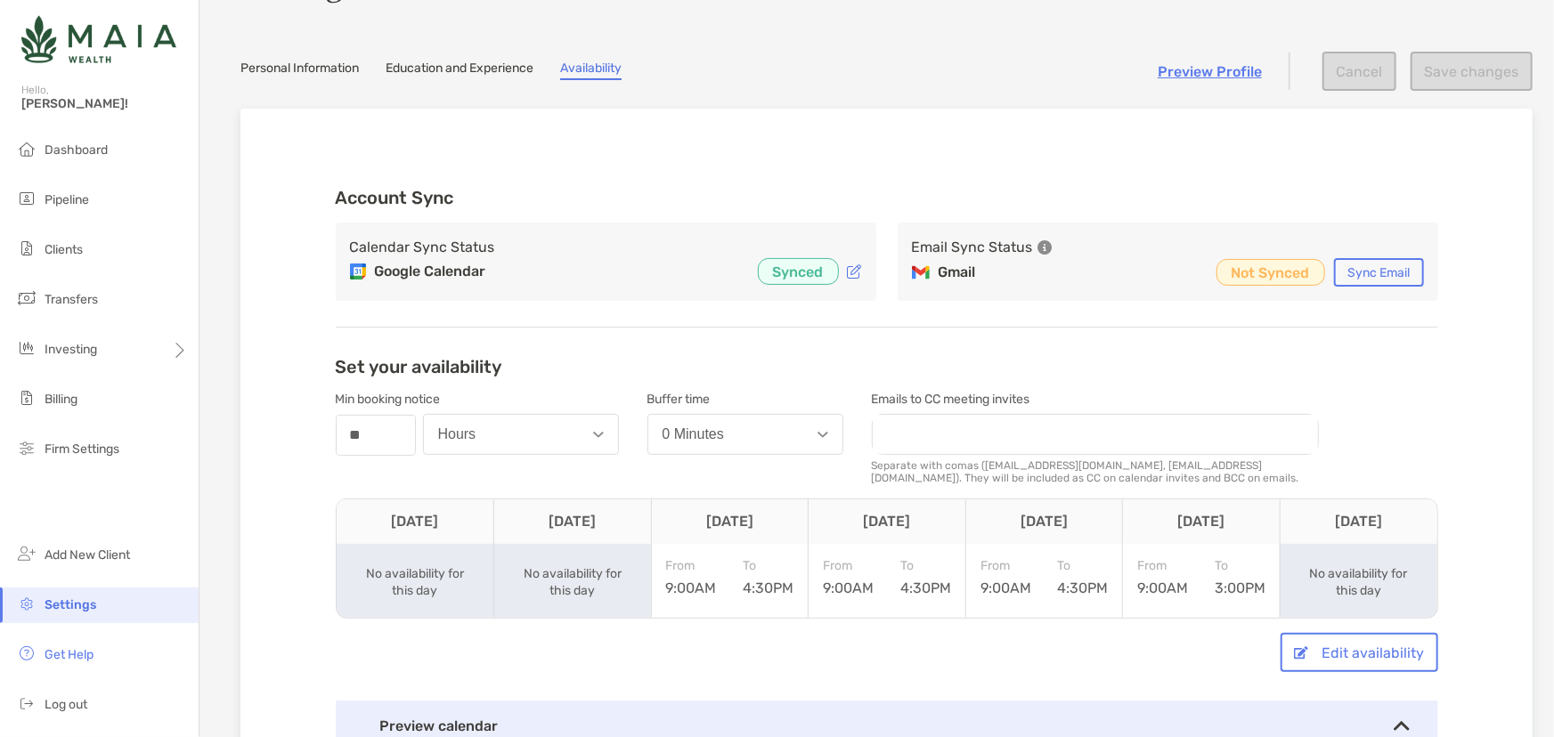
click at [705, 431] on div "0 Minutes" at bounding box center [692, 434] width 61 height 16
click at [699, 439] on div "0 Minutes" at bounding box center [692, 434] width 61 height 16
click at [703, 519] on div "30 Minutes" at bounding box center [696, 524] width 69 height 16
click at [1467, 72] on button "Save changes" at bounding box center [1471, 71] width 122 height 39
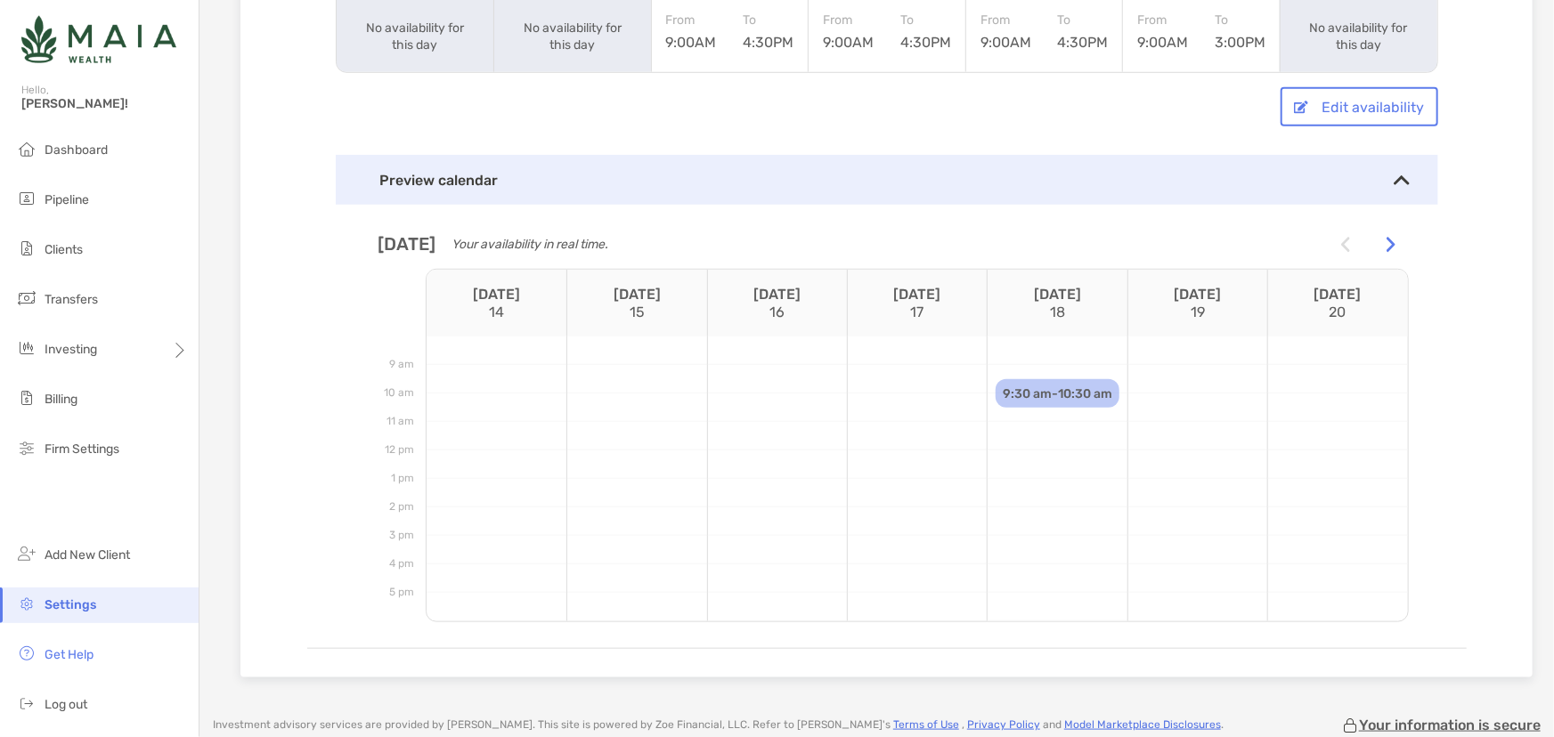
scroll to position [647, 0]
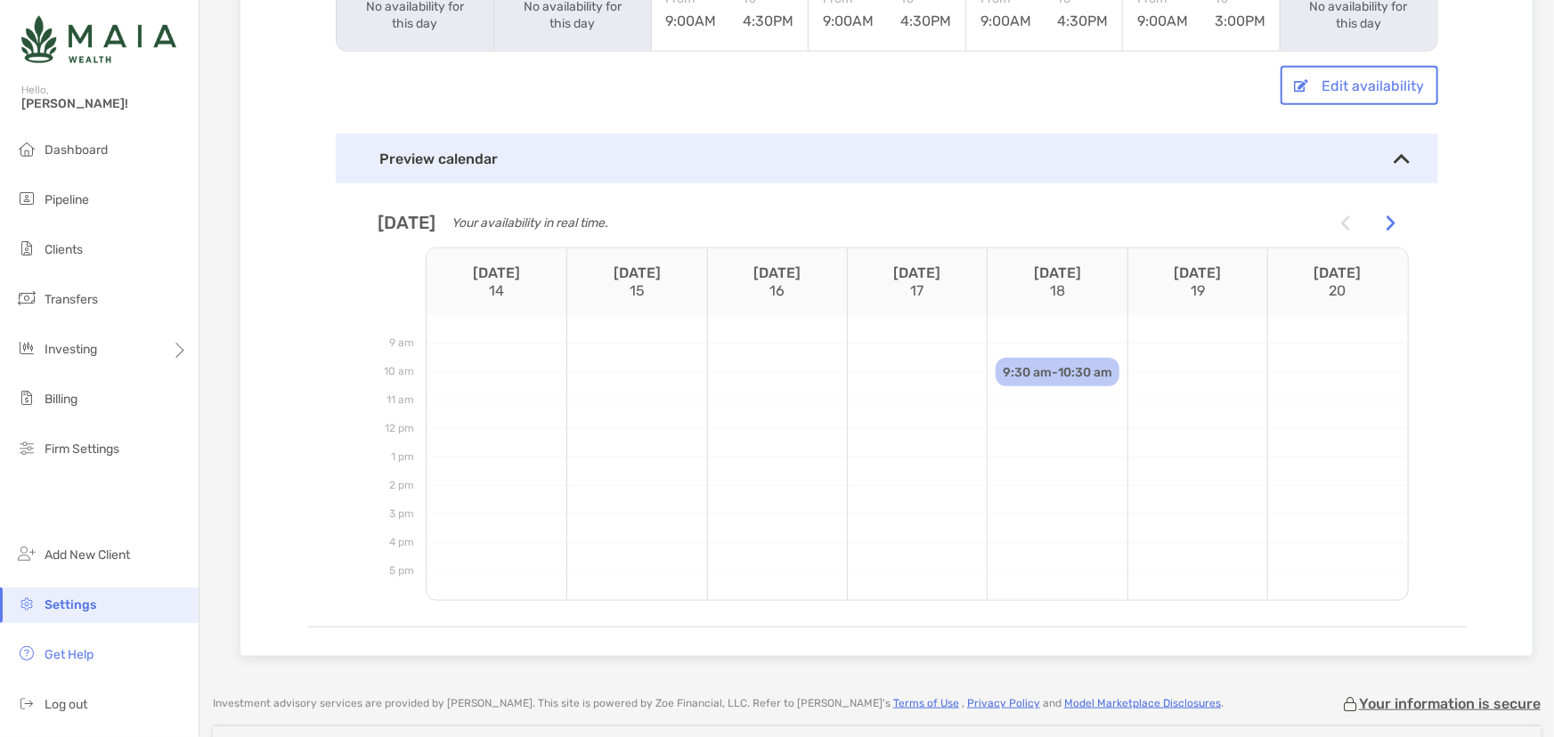
click at [1386, 218] on img at bounding box center [1390, 223] width 9 height 16
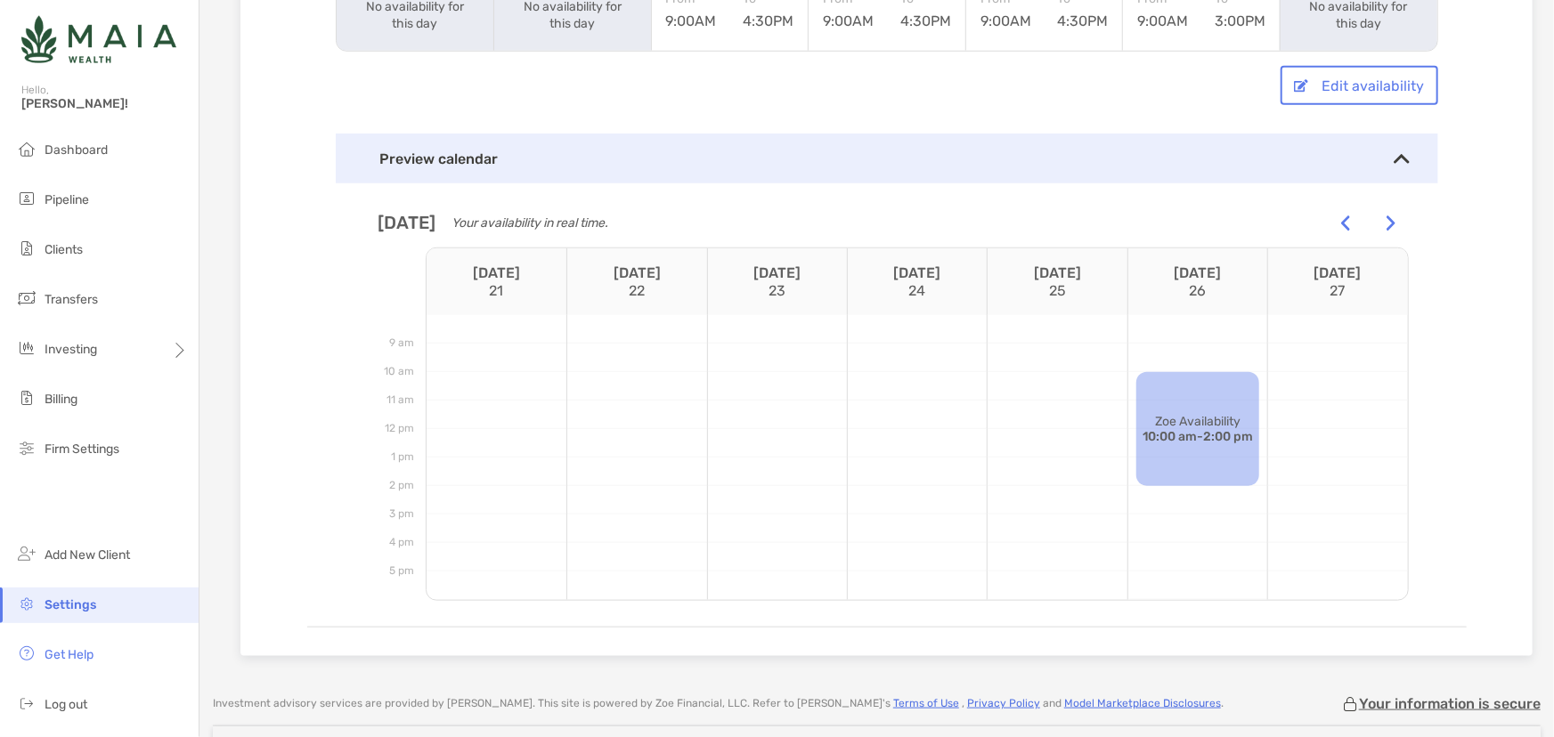
click at [1386, 218] on img at bounding box center [1390, 223] width 9 height 16
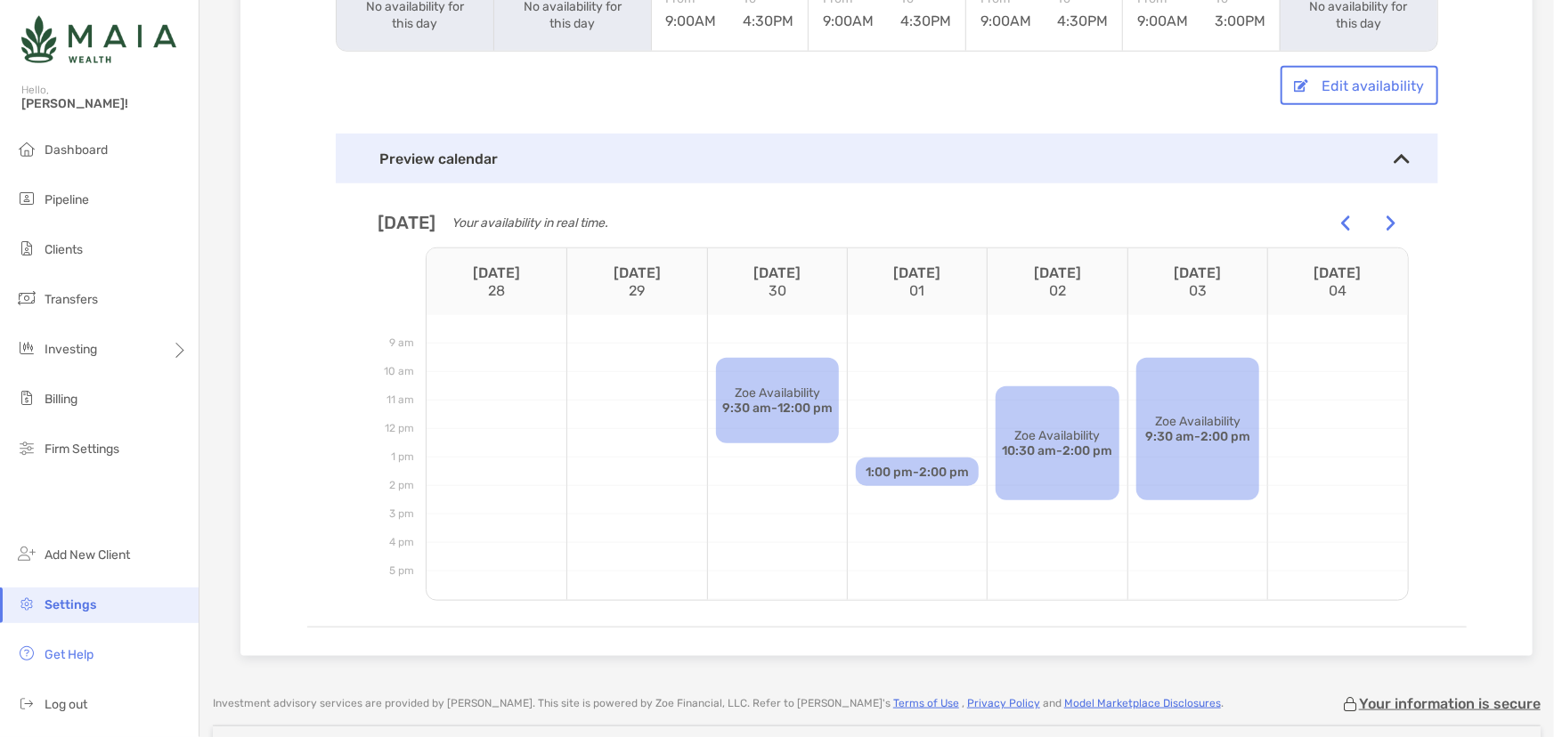
click at [1386, 218] on img at bounding box center [1390, 223] width 9 height 16
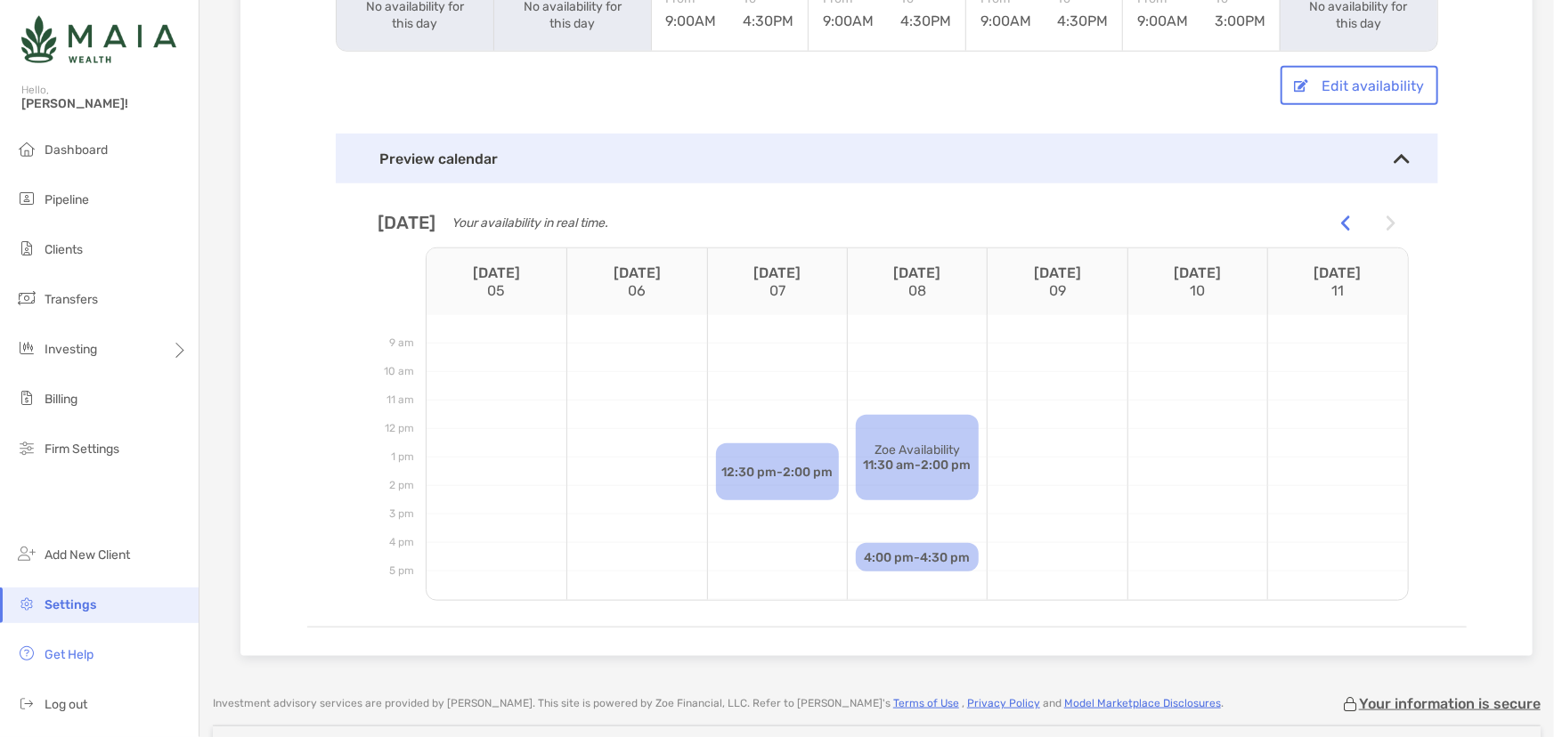
click at [1348, 211] on div at bounding box center [1346, 223] width 36 height 36
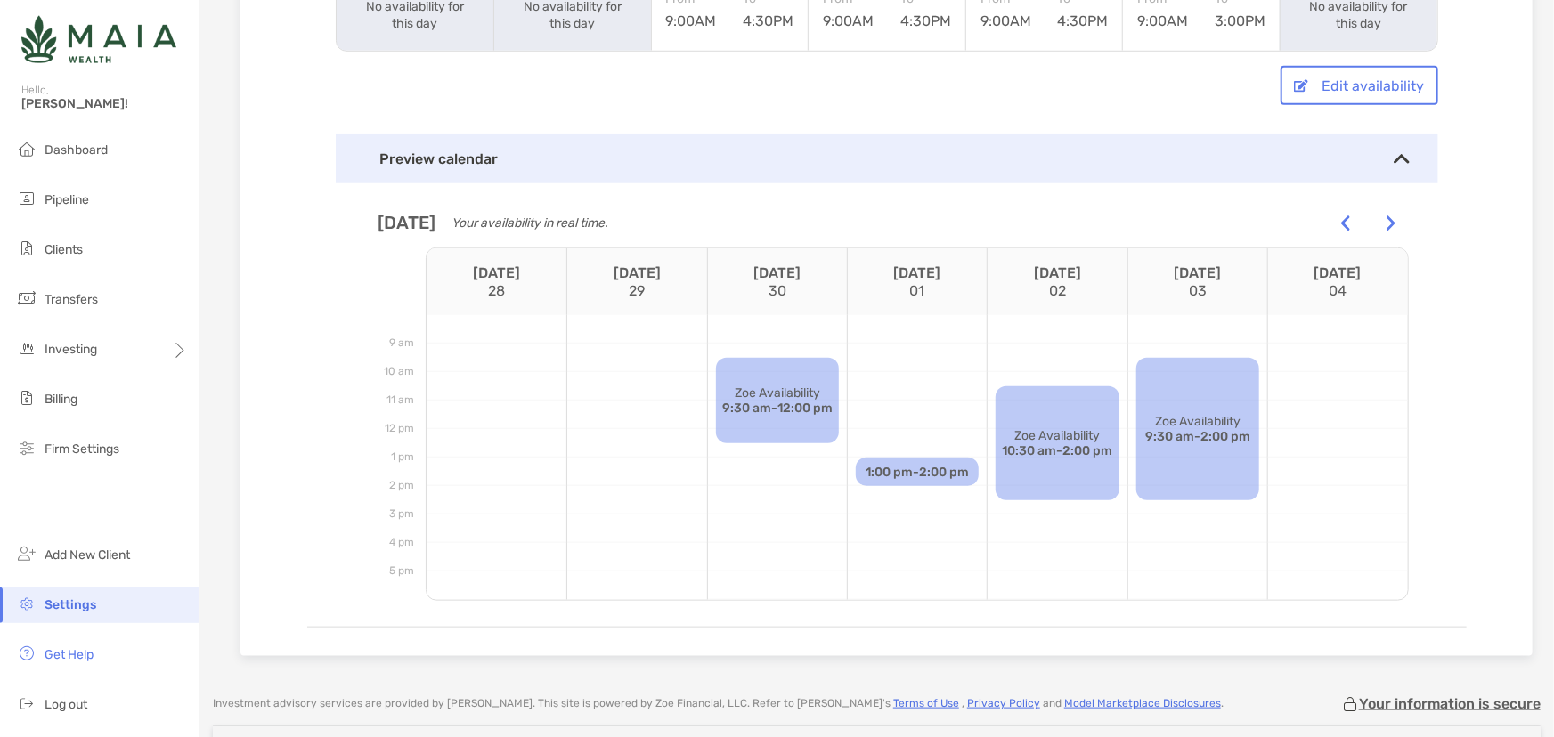
click at [1348, 211] on div at bounding box center [1346, 223] width 36 height 36
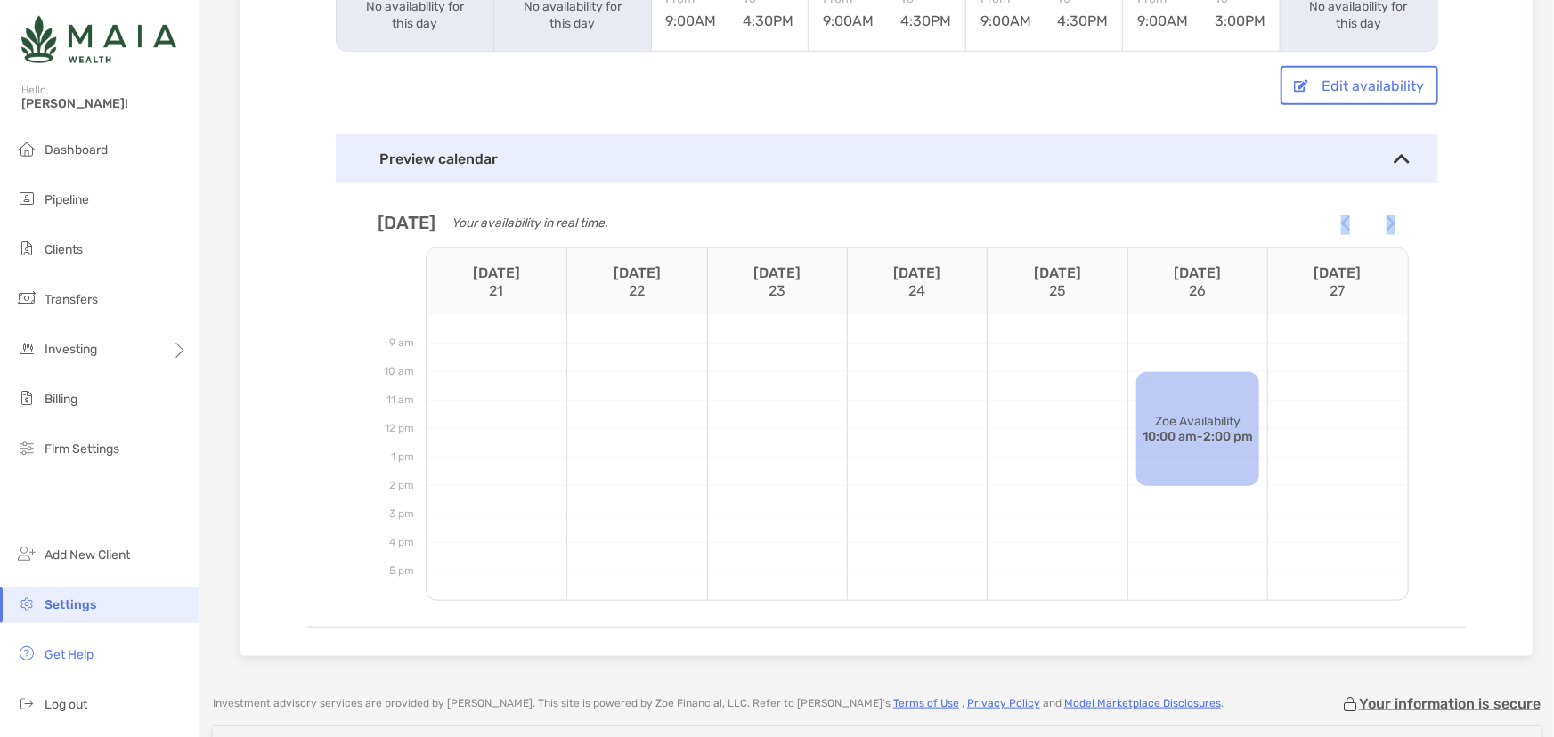
click at [1348, 211] on div at bounding box center [1346, 223] width 36 height 36
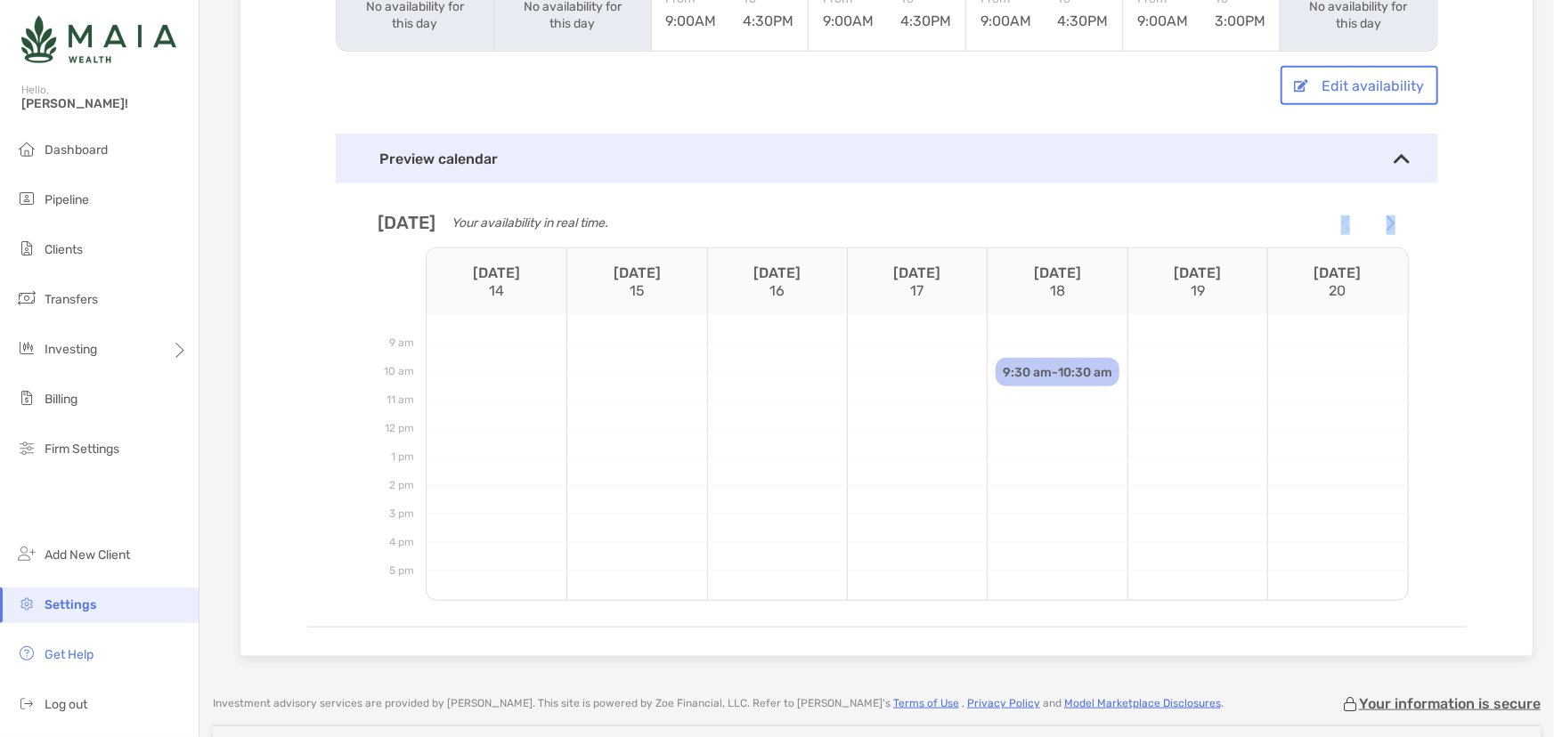
click at [1348, 211] on div at bounding box center [1346, 223] width 36 height 36
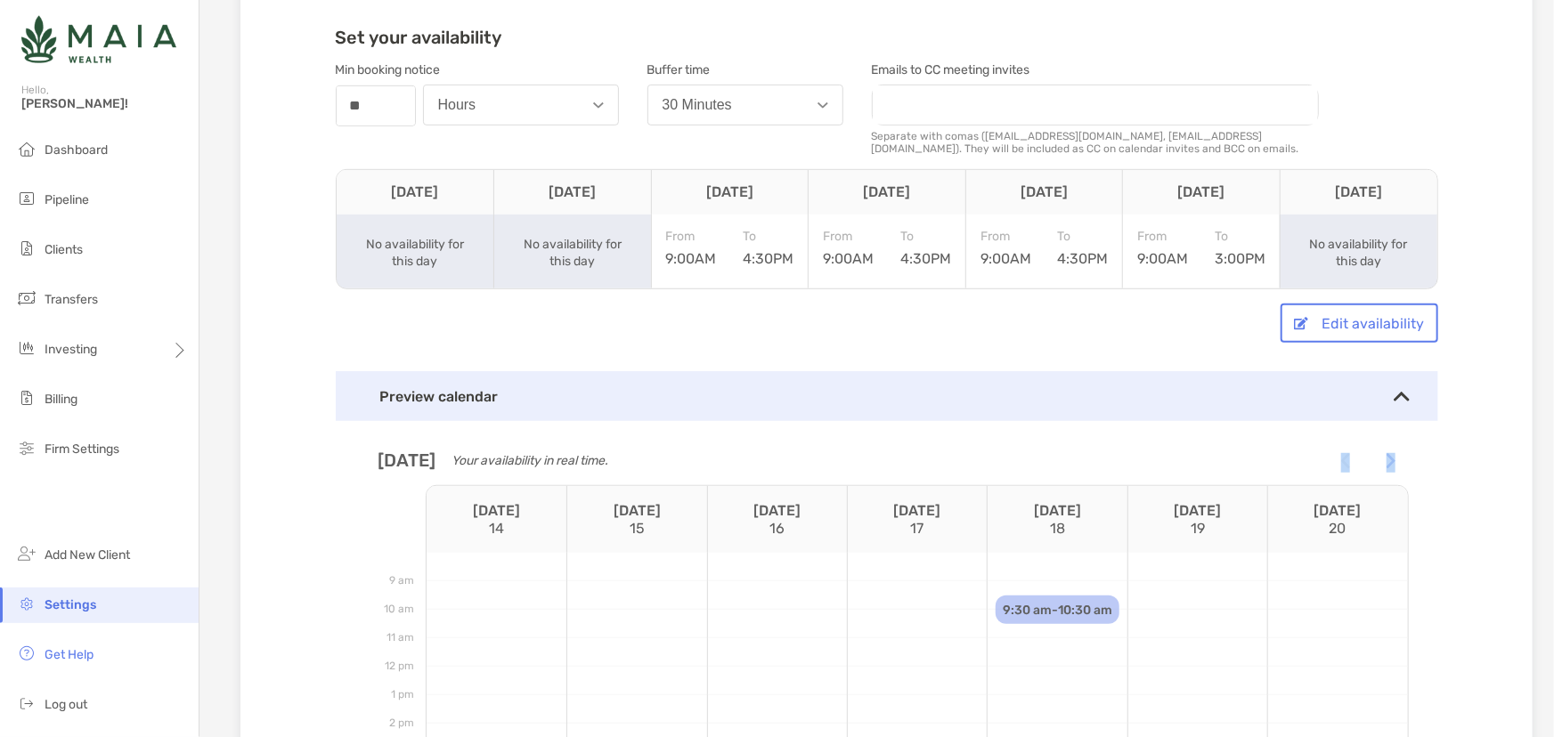
scroll to position [404, 0]
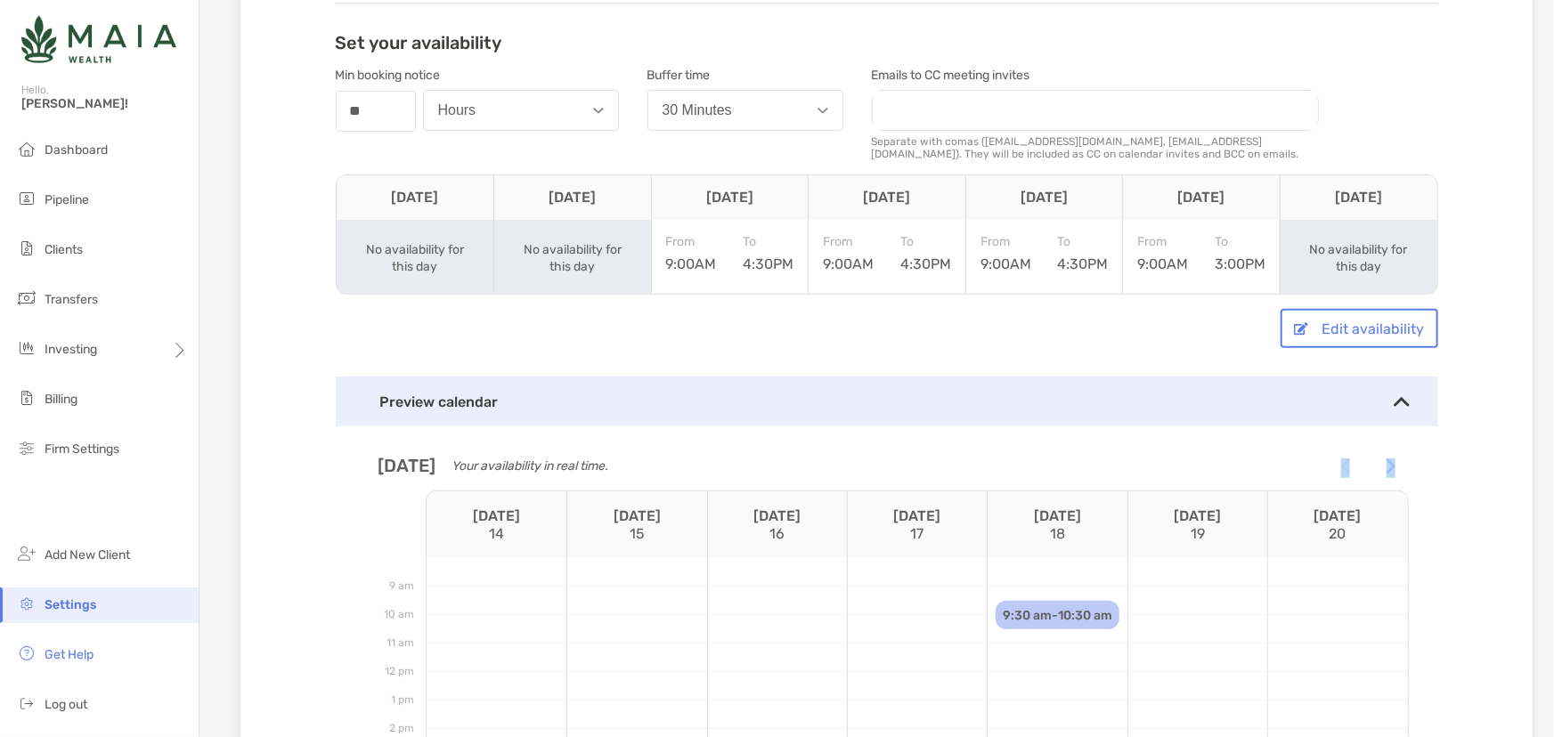
click at [653, 110] on button "30 Minutes" at bounding box center [745, 110] width 196 height 41
click at [675, 148] on div "0 Minutes" at bounding box center [692, 154] width 61 height 16
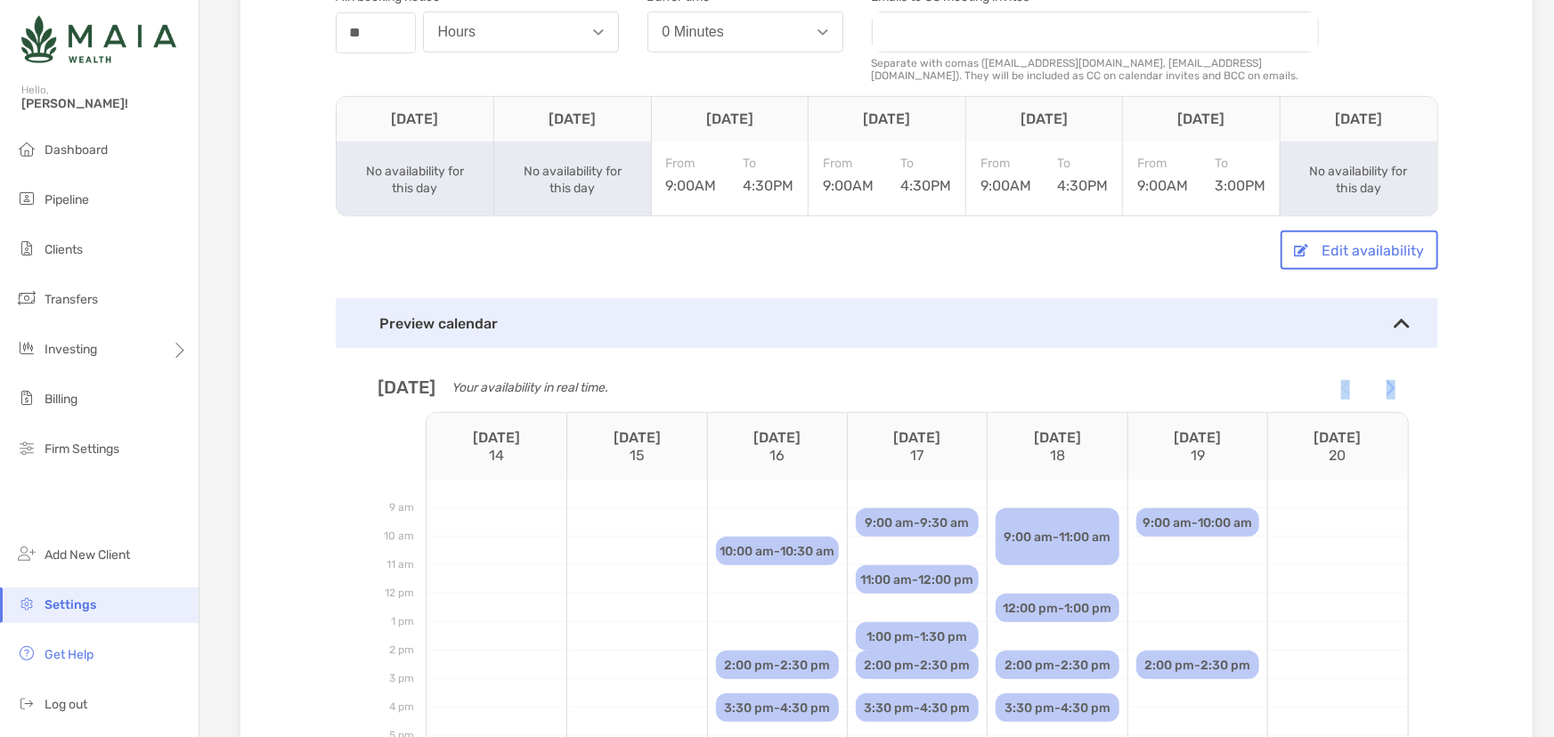
scroll to position [440, 0]
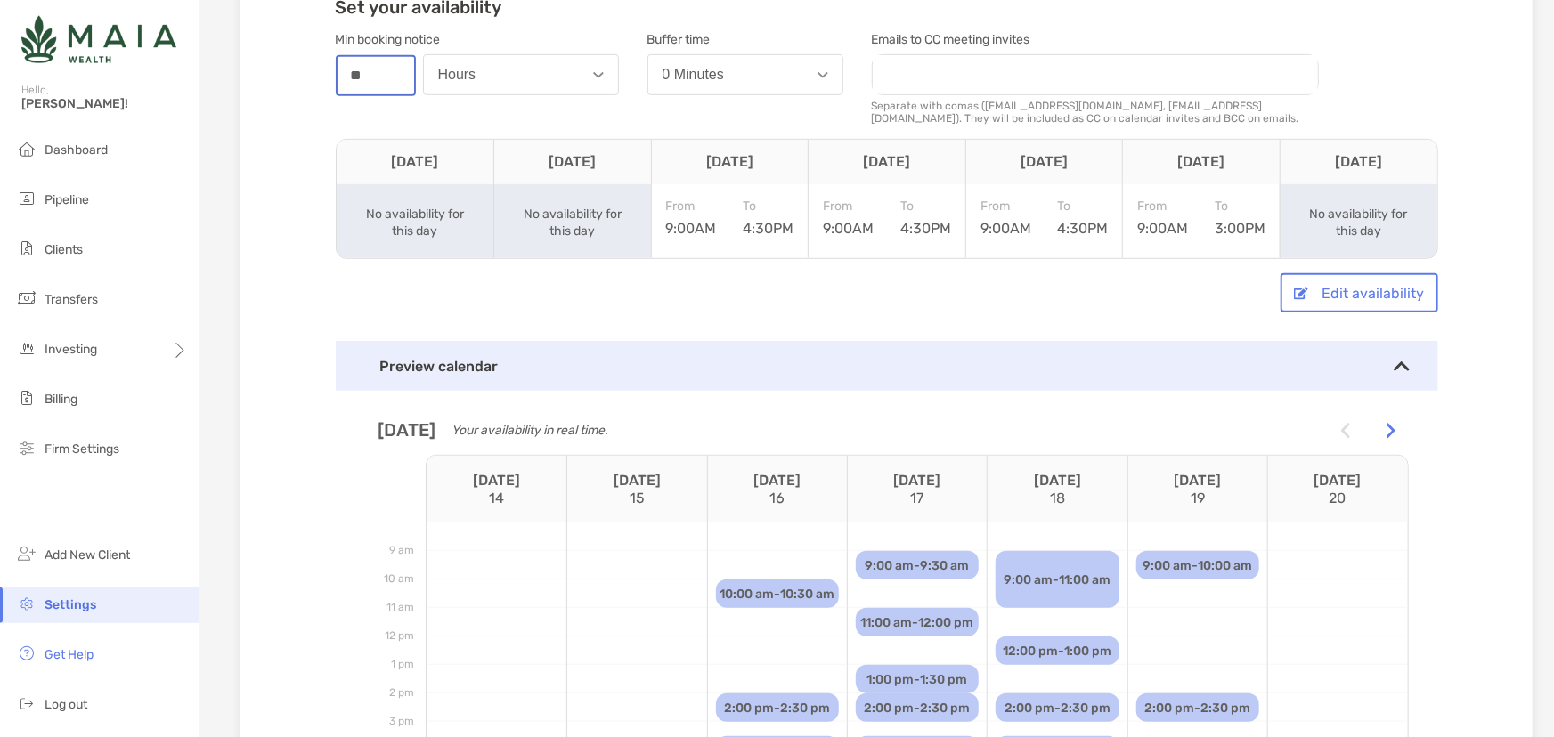
click at [381, 90] on input "**" at bounding box center [375, 75] width 77 height 37
click at [381, 89] on input "**" at bounding box center [375, 75] width 77 height 37
click at [434, 61] on button "Hours" at bounding box center [521, 74] width 196 height 41
click at [463, 168] on div "Days" at bounding box center [454, 165] width 32 height 16
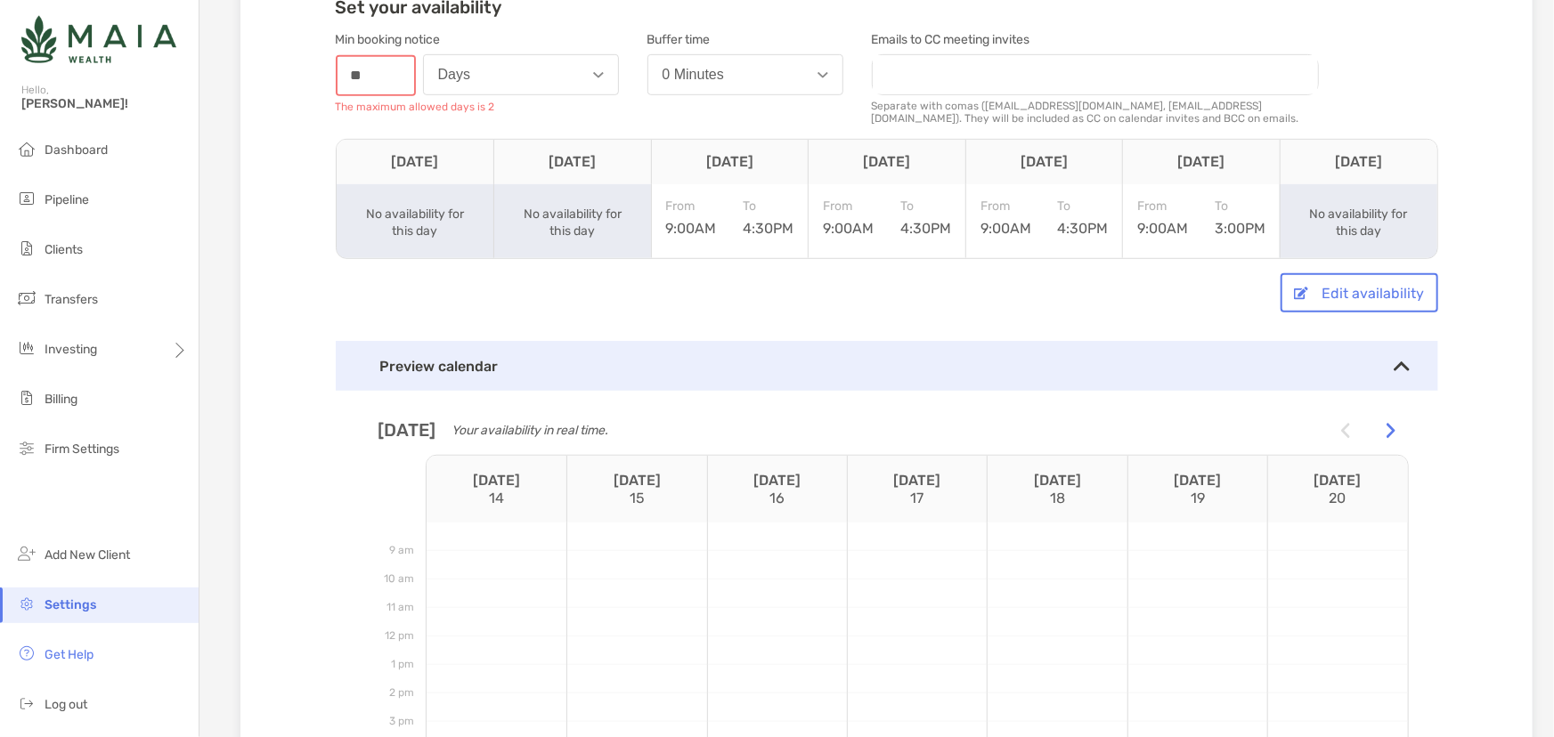
click at [387, 67] on input "**" at bounding box center [375, 75] width 77 height 37
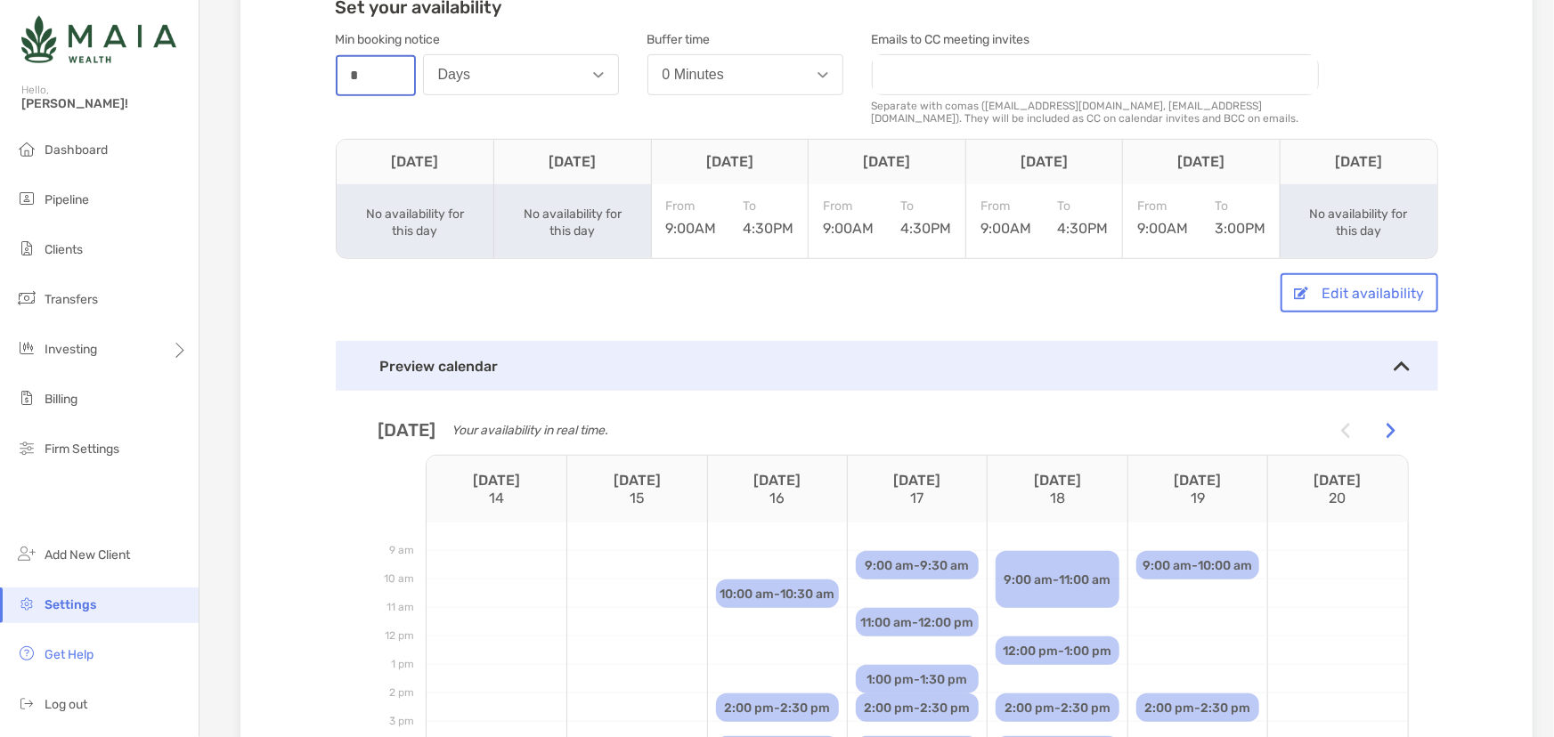
type input "*"
click at [465, 123] on div "Min booking notice number * Days" at bounding box center [477, 78] width 283 height 107
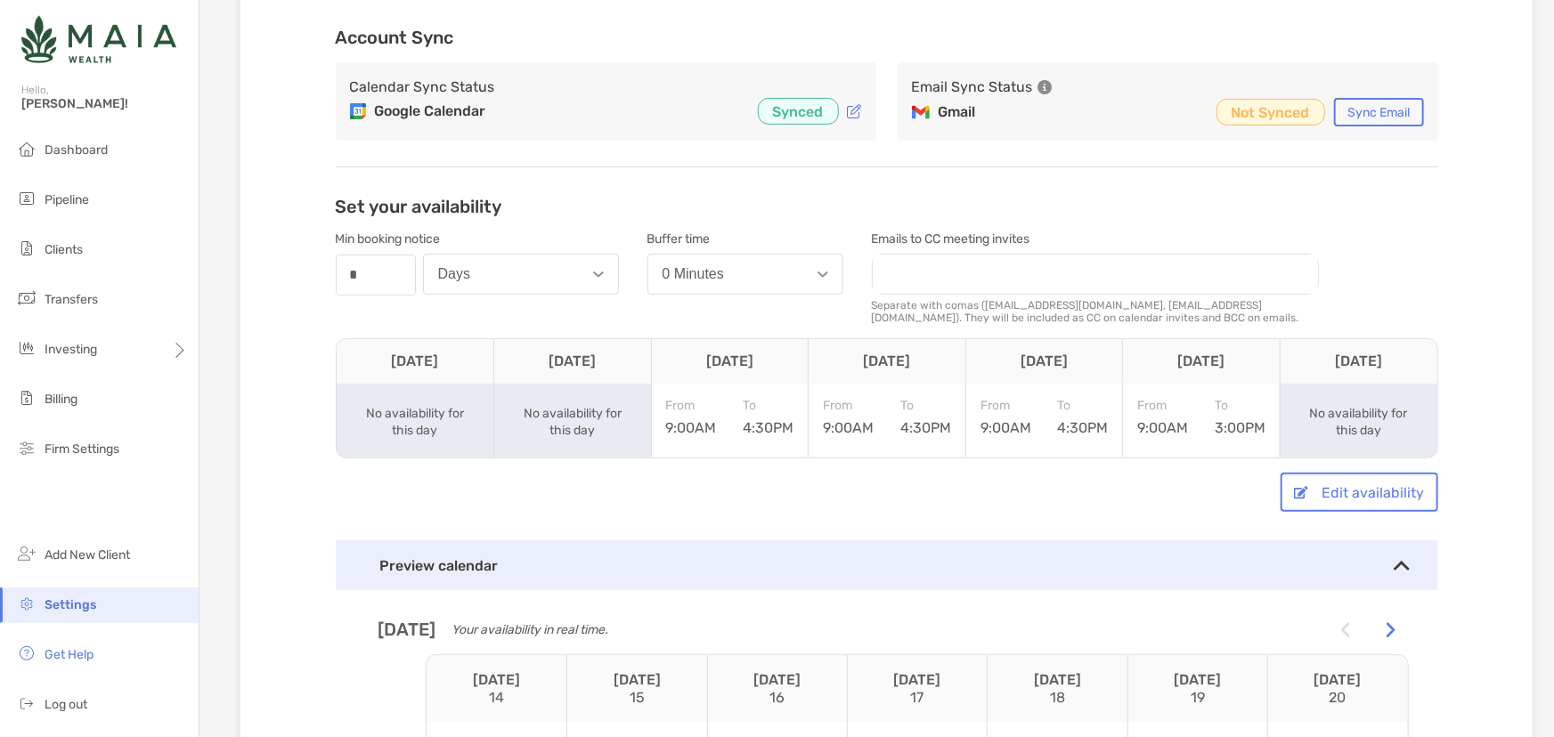
scroll to position [116, 0]
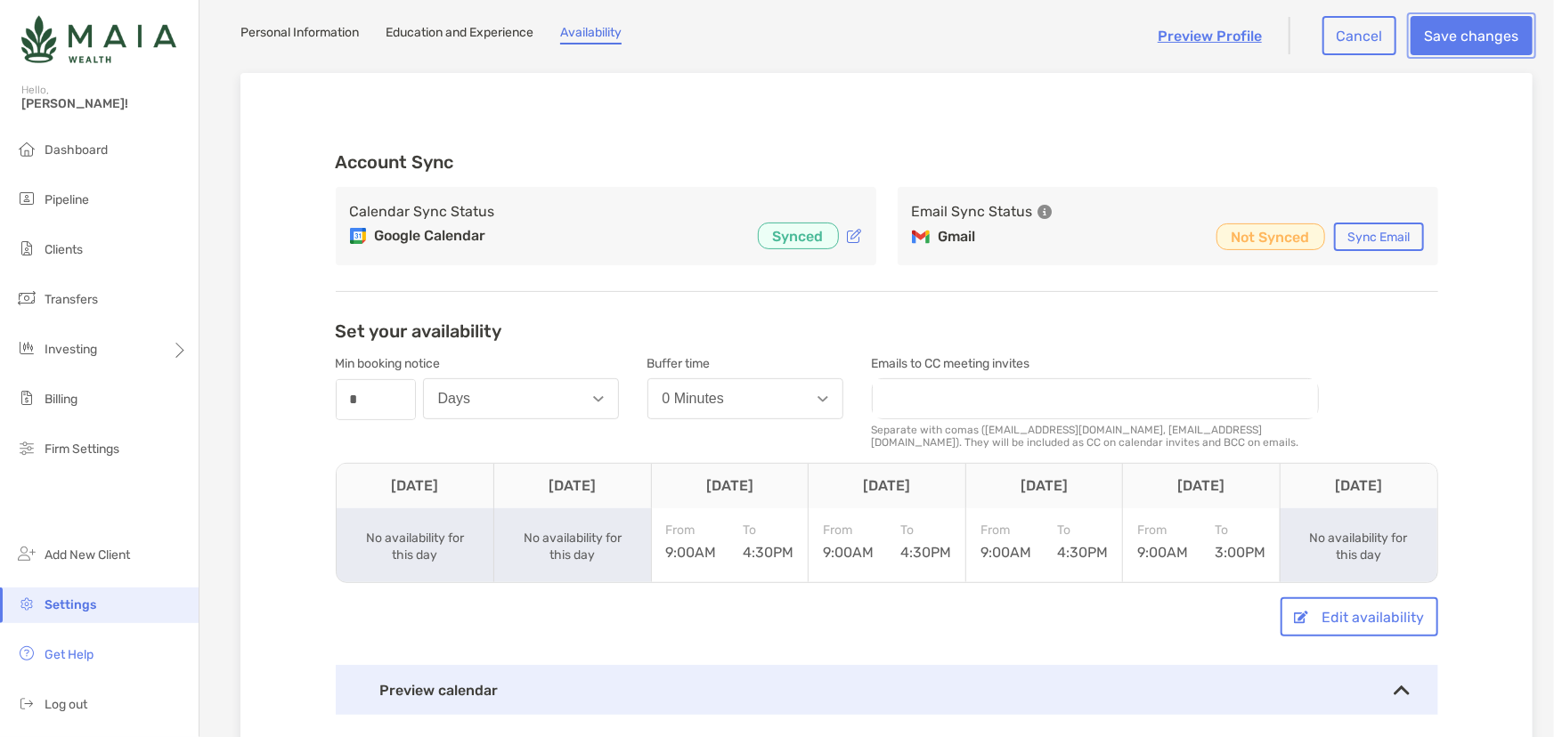
click at [1487, 41] on button "Save changes" at bounding box center [1471, 35] width 122 height 39
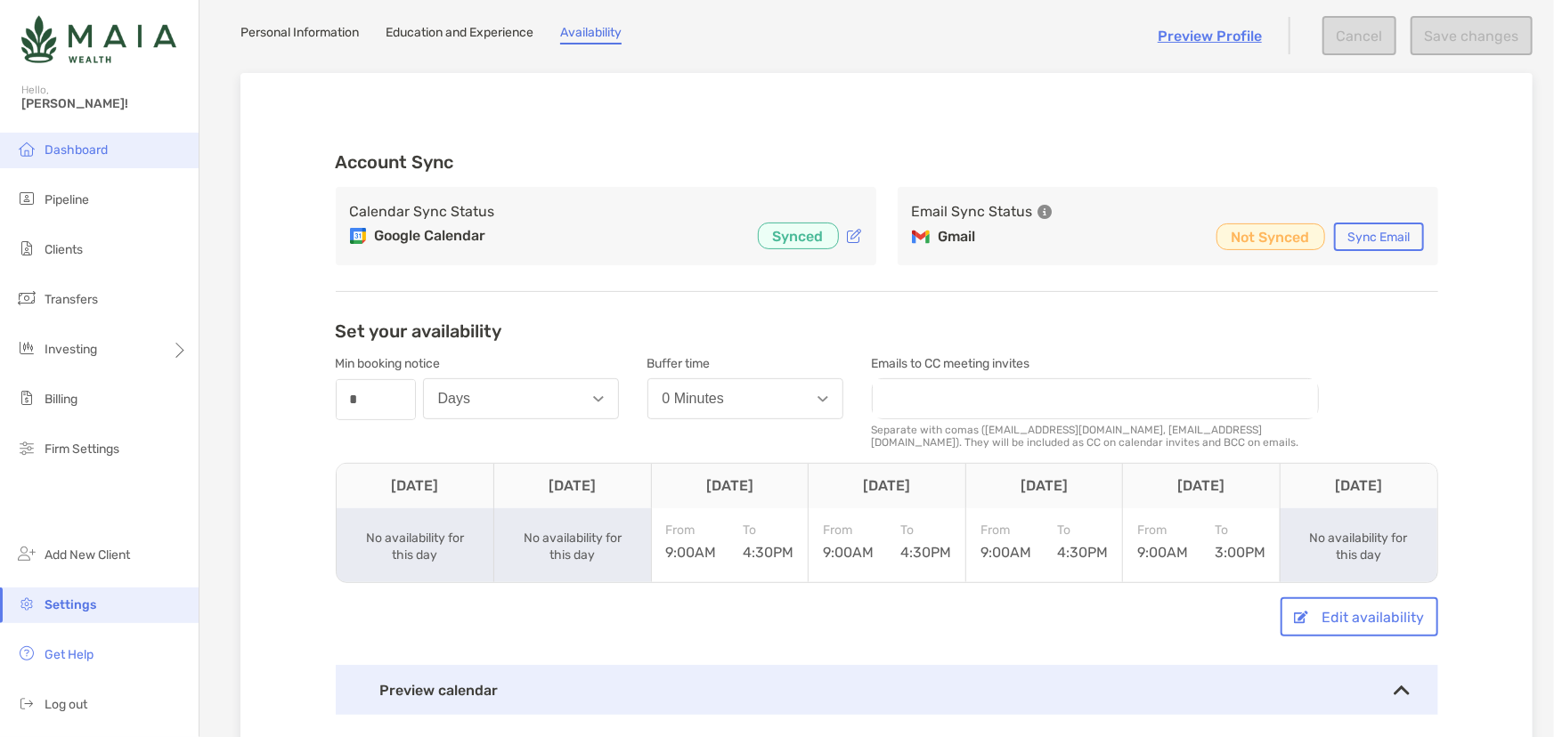
click at [79, 157] on li "Dashboard" at bounding box center [99, 151] width 199 height 36
